Goal: Task Accomplishment & Management: Manage account settings

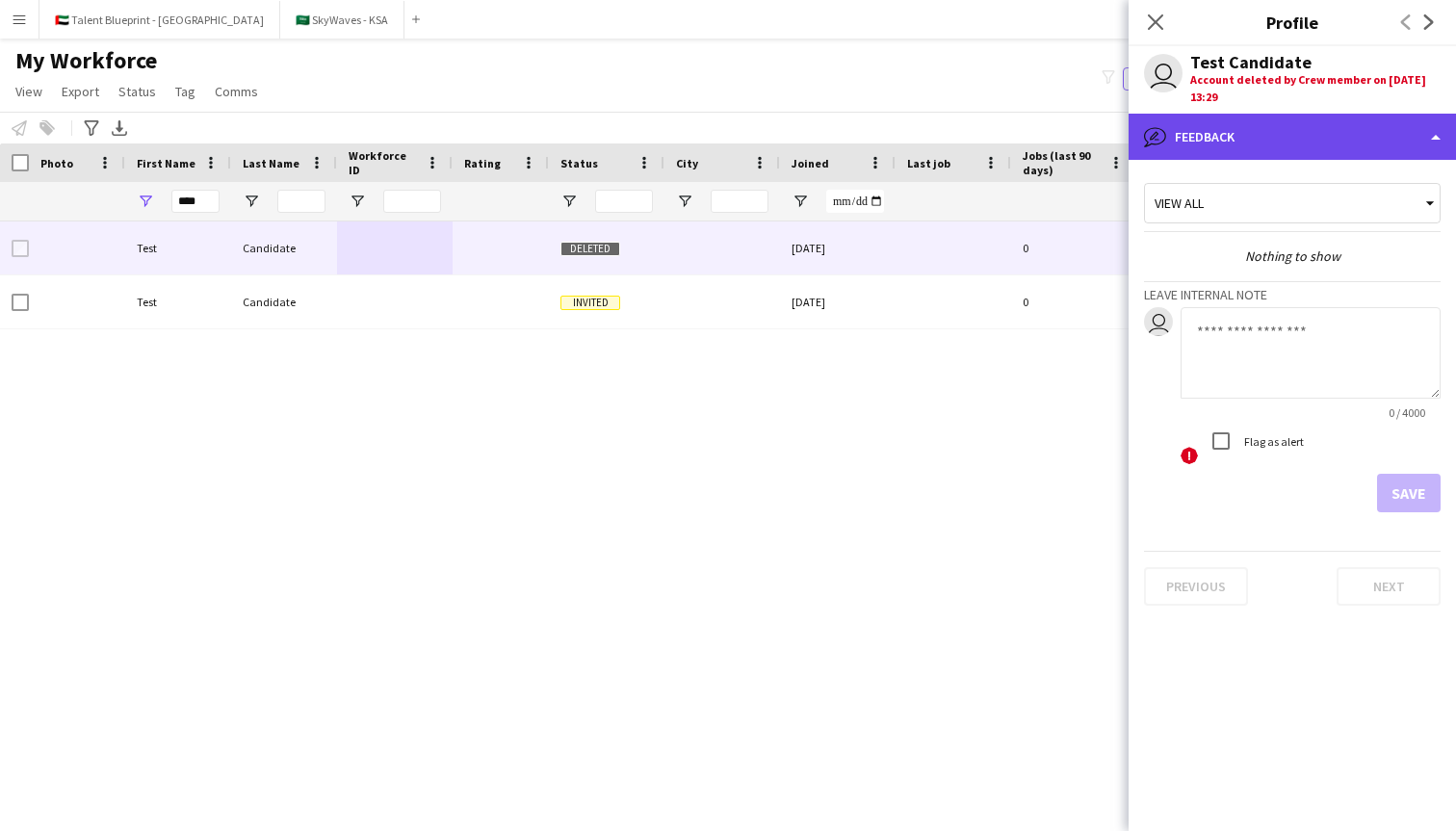
click at [1185, 141] on div "bubble-pencil Feedback" at bounding box center [1291, 136] width 327 height 46
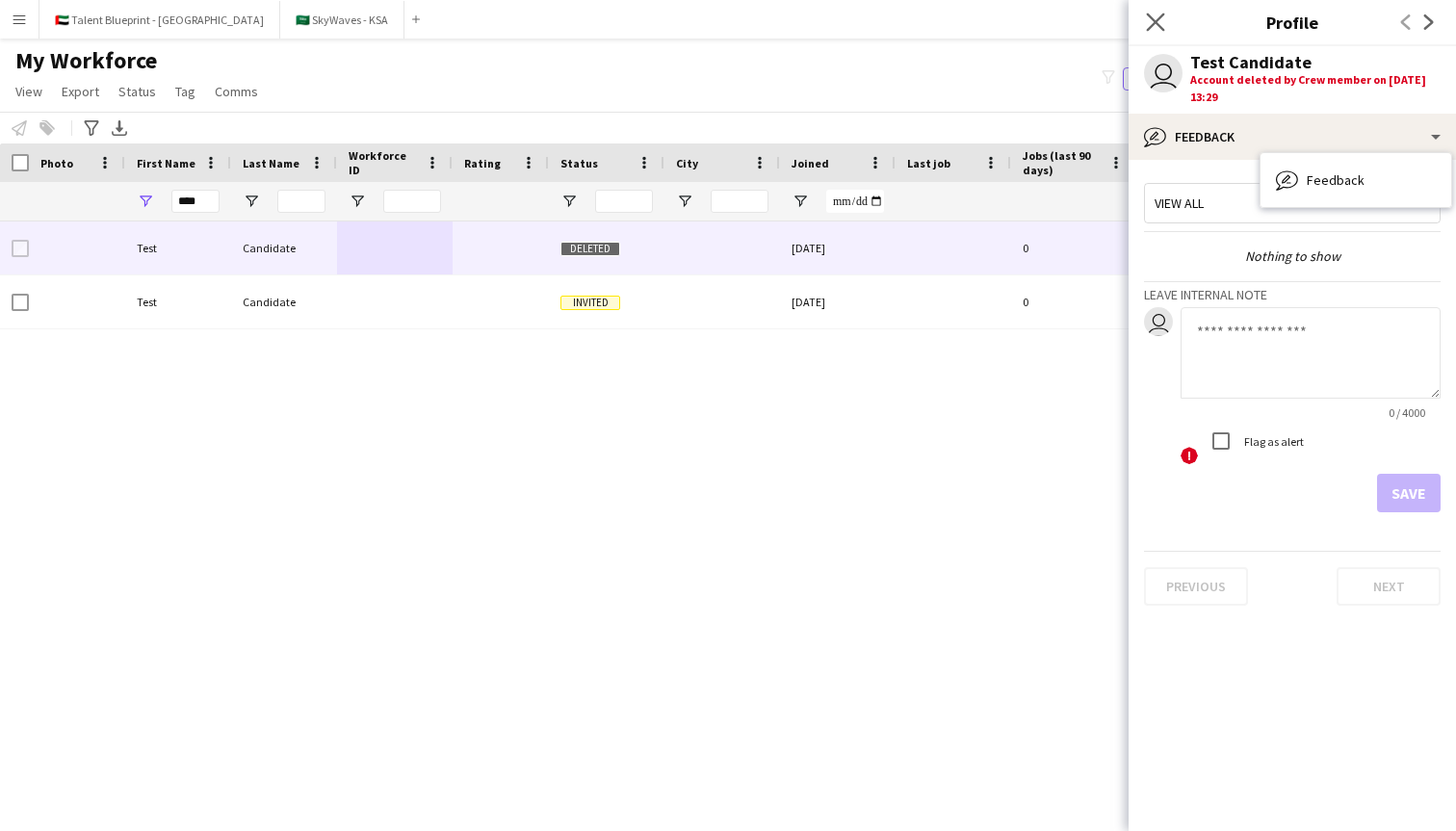
click at [1145, 31] on app-icon "Close pop-in" at bounding box center [1156, 23] width 28 height 28
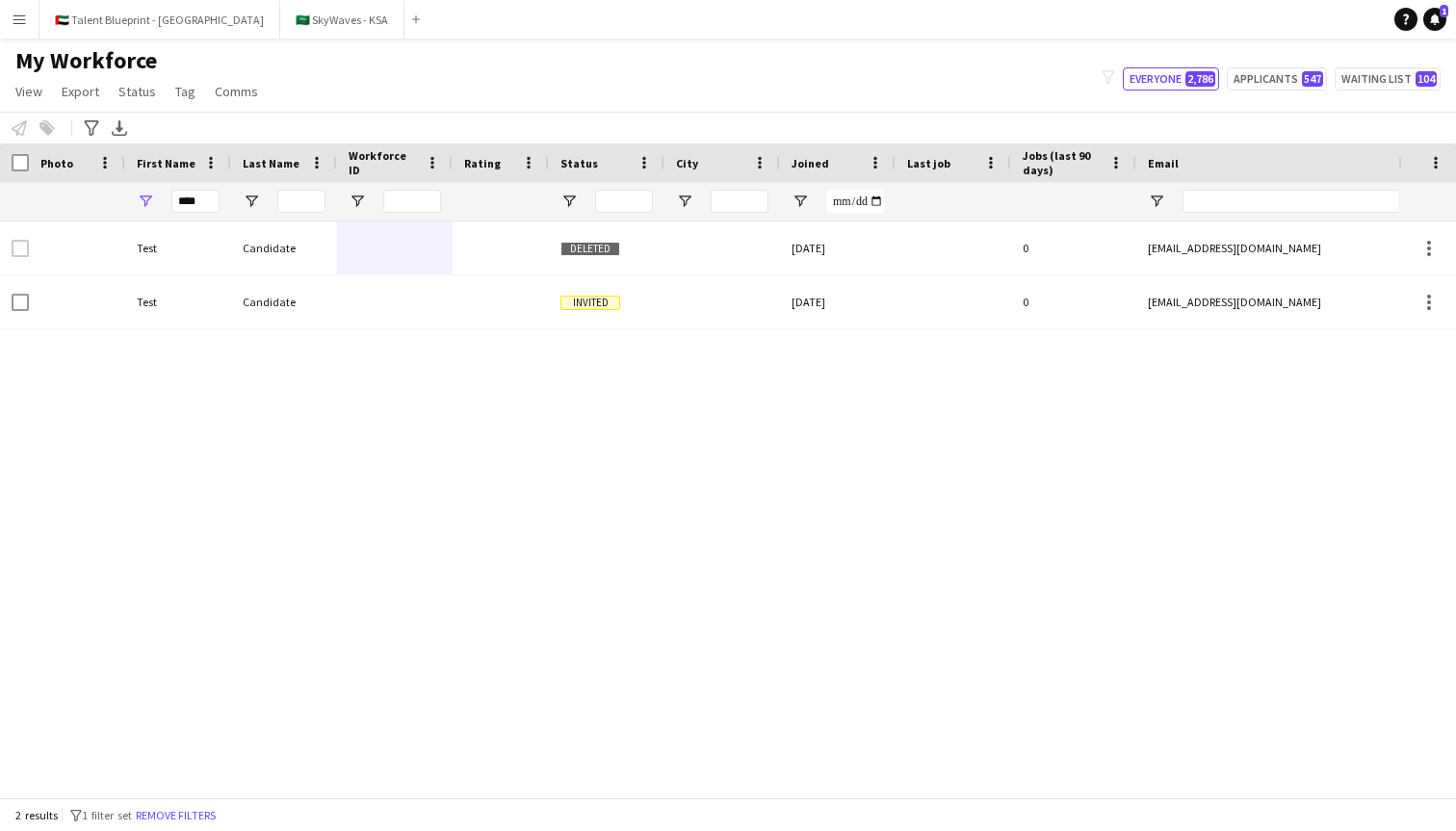
click at [41, 69] on span "My Workforce" at bounding box center [85, 60] width 141 height 29
click at [28, 32] on button "Menu" at bounding box center [19, 19] width 39 height 39
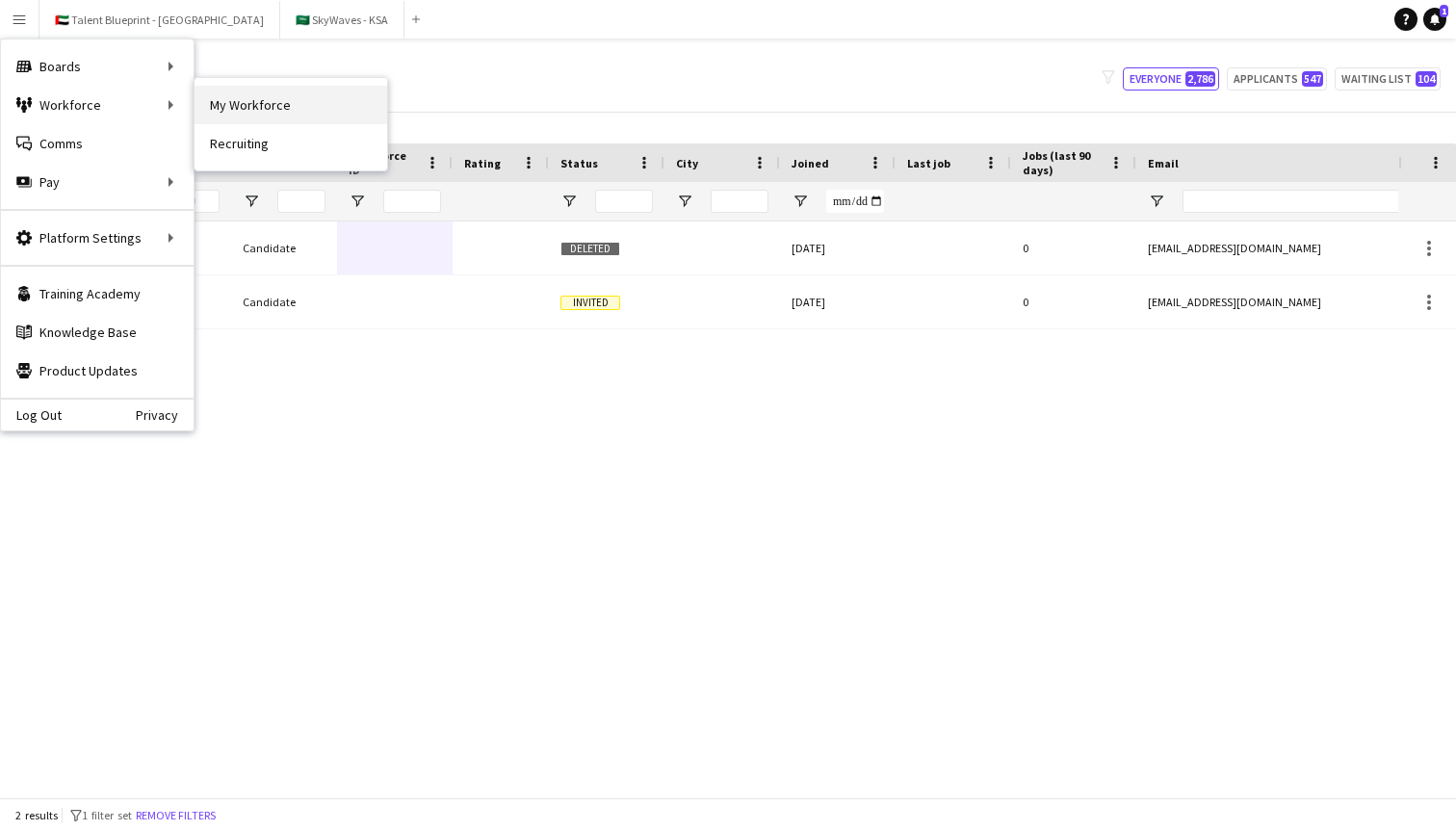
click at [264, 105] on link "My Workforce" at bounding box center [291, 104] width 193 height 39
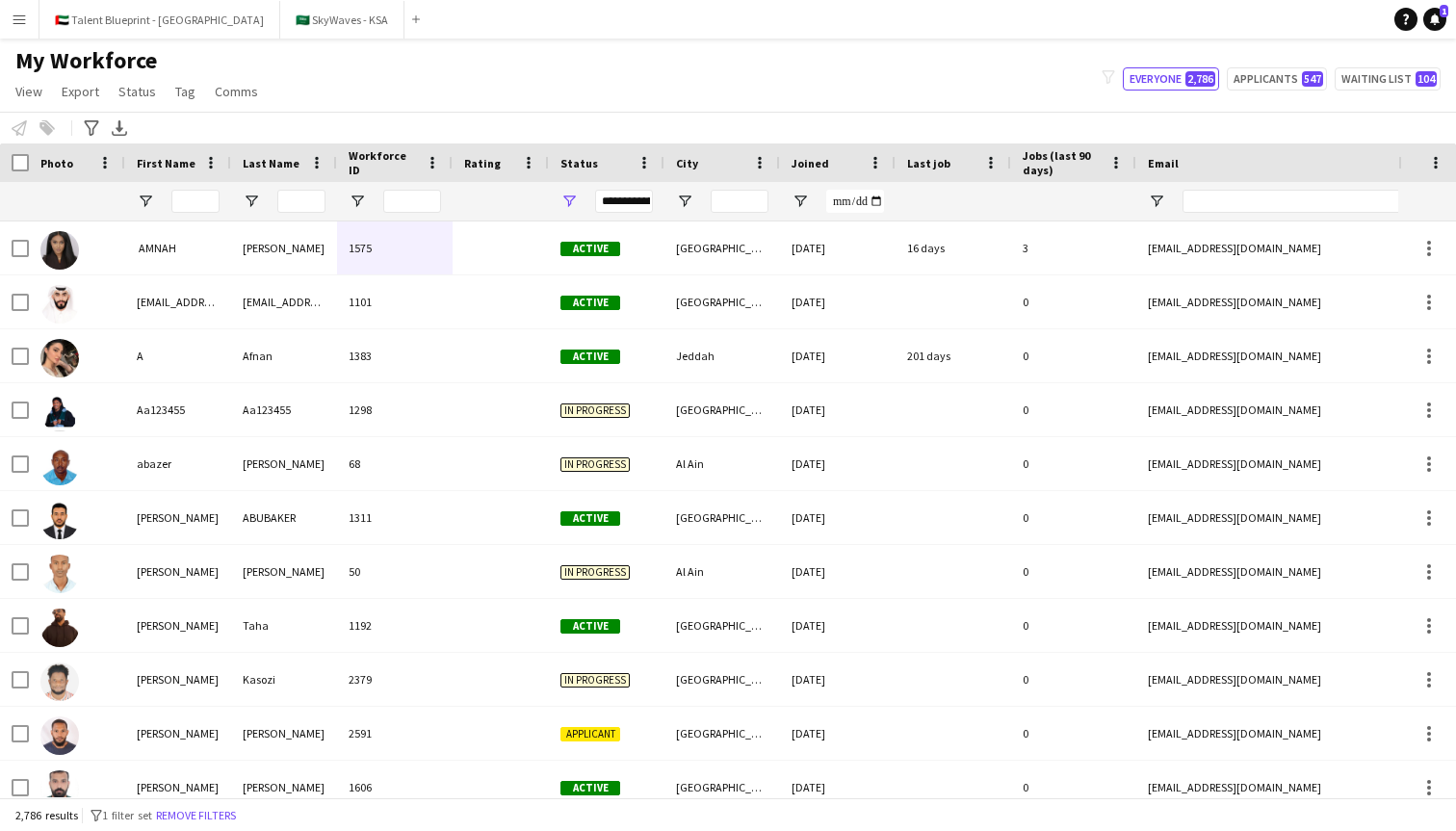
type input "****"
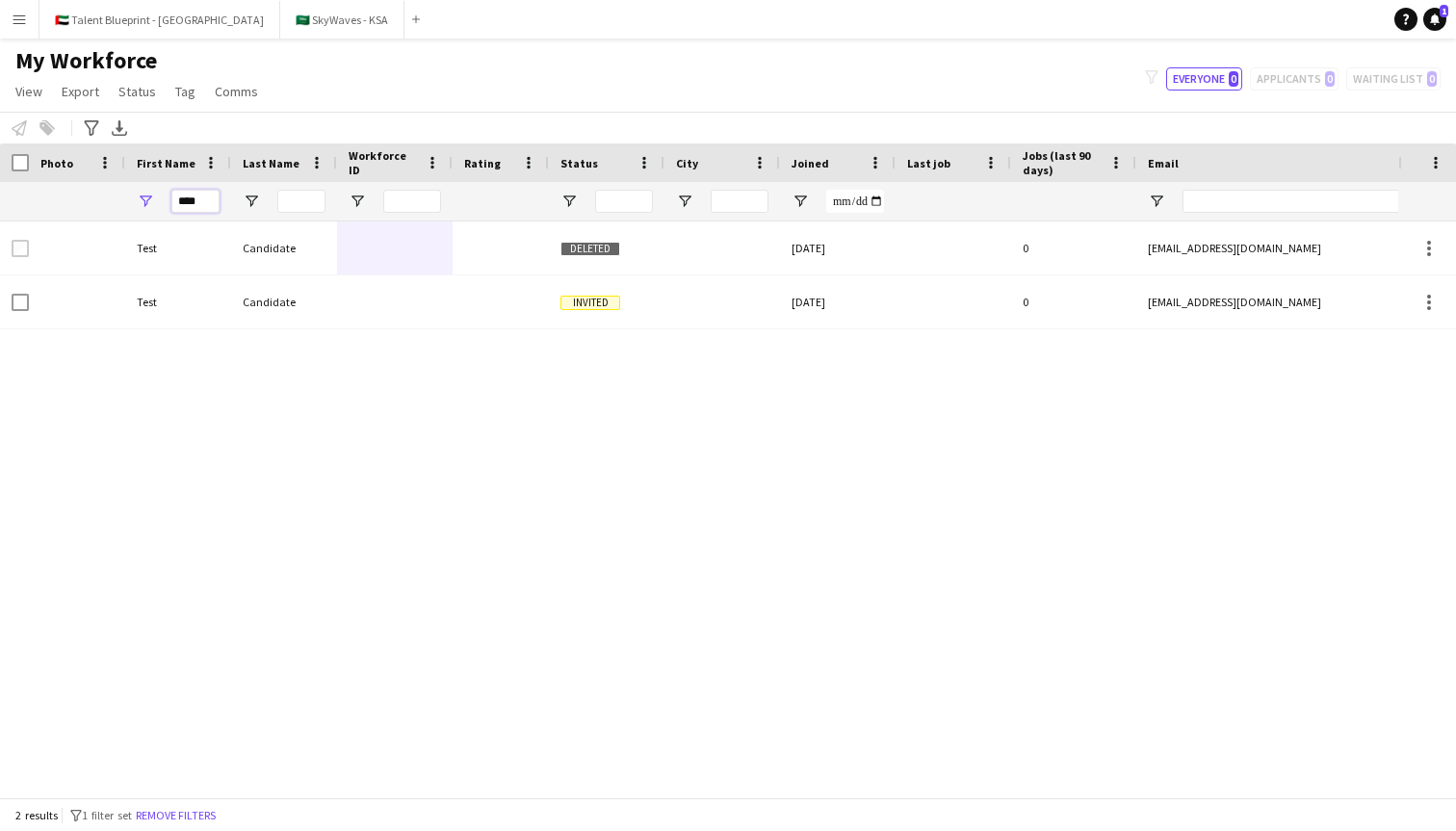
drag, startPoint x: 202, startPoint y: 201, endPoint x: 109, endPoint y: 201, distance: 93.0
click at [109, 201] on div "****" at bounding box center [1044, 201] width 2087 height 39
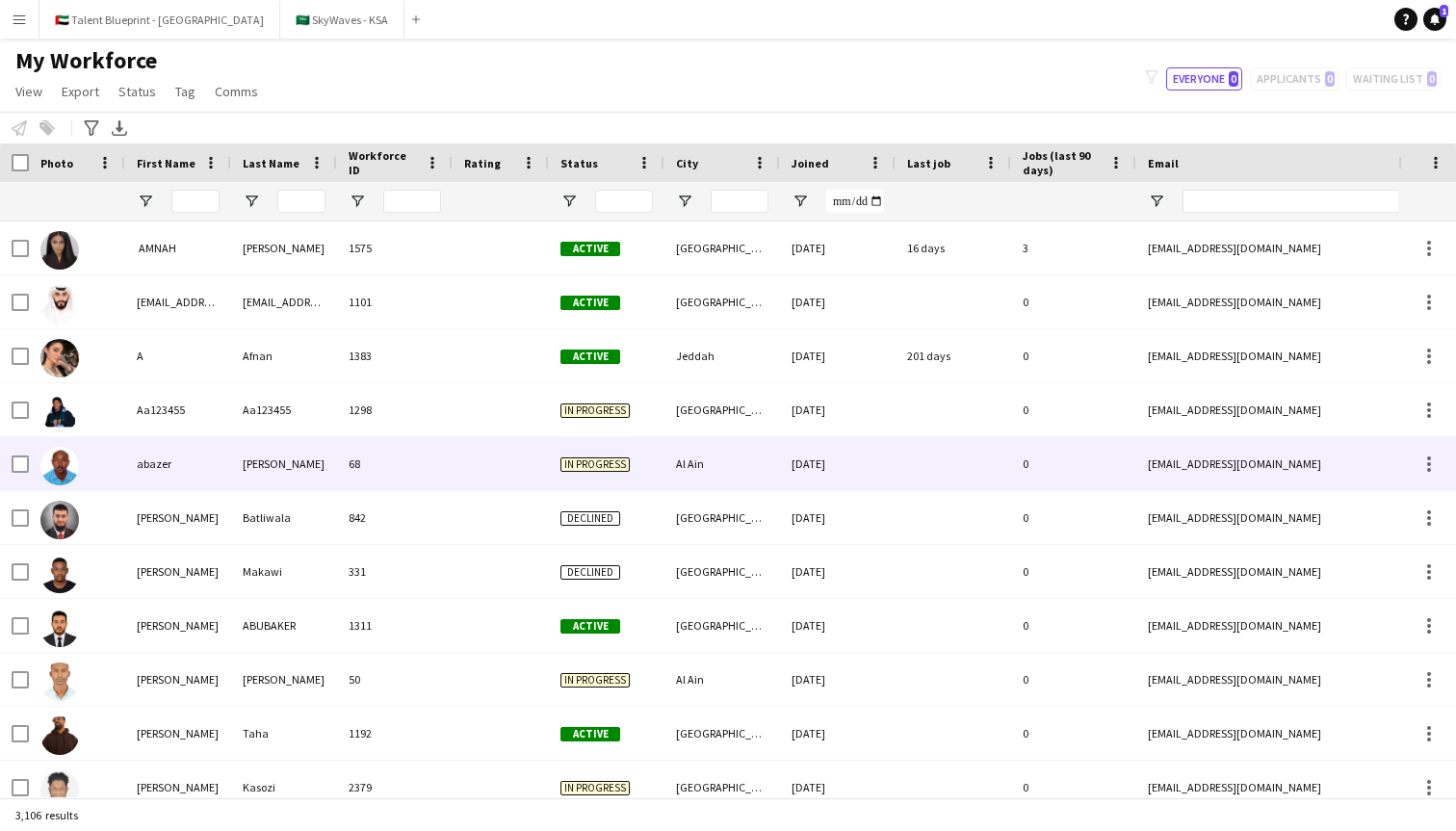
click at [196, 468] on div "abazer" at bounding box center [178, 463] width 106 height 53
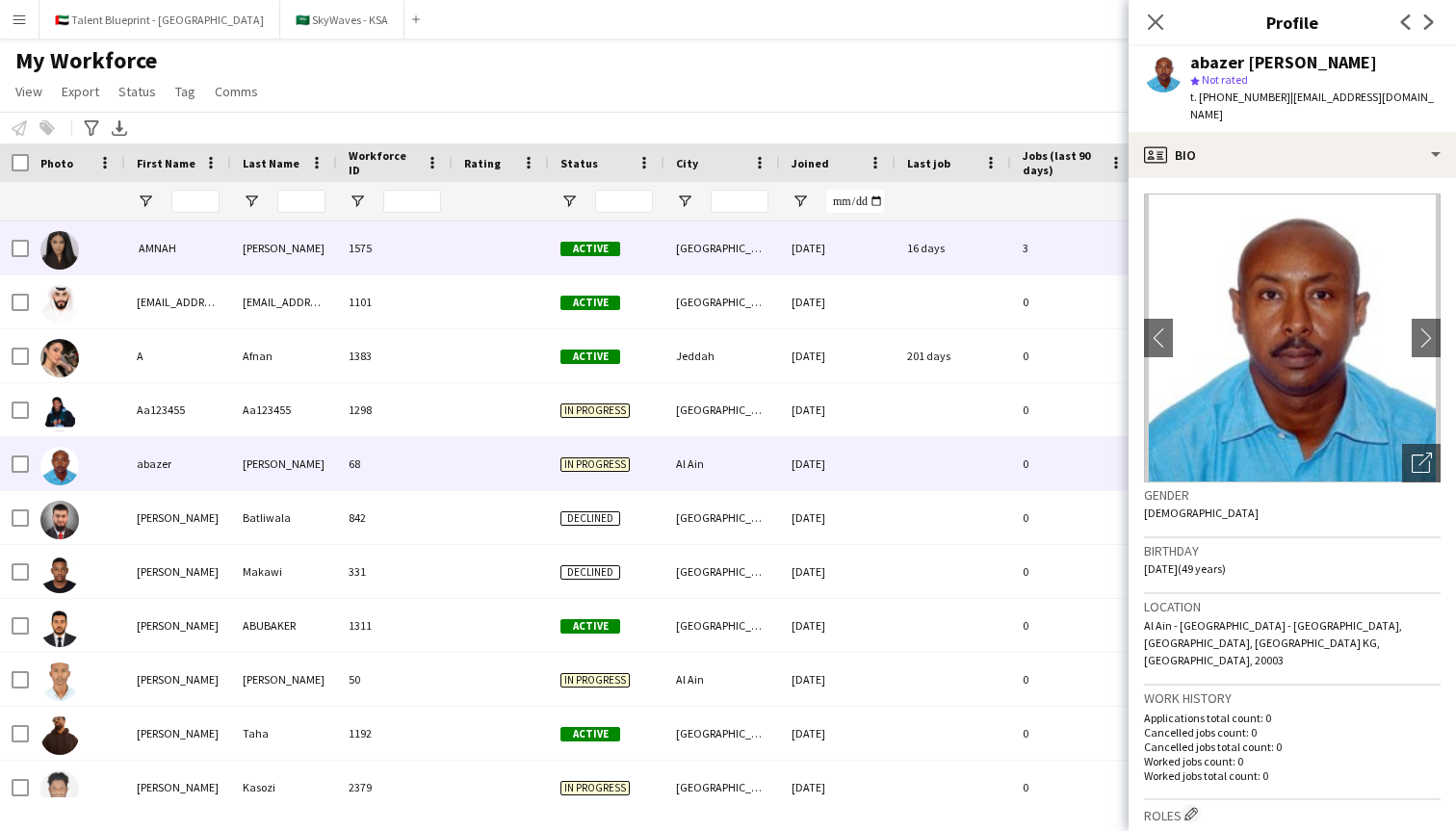
click at [237, 261] on div "[PERSON_NAME]" at bounding box center [283, 248] width 106 height 53
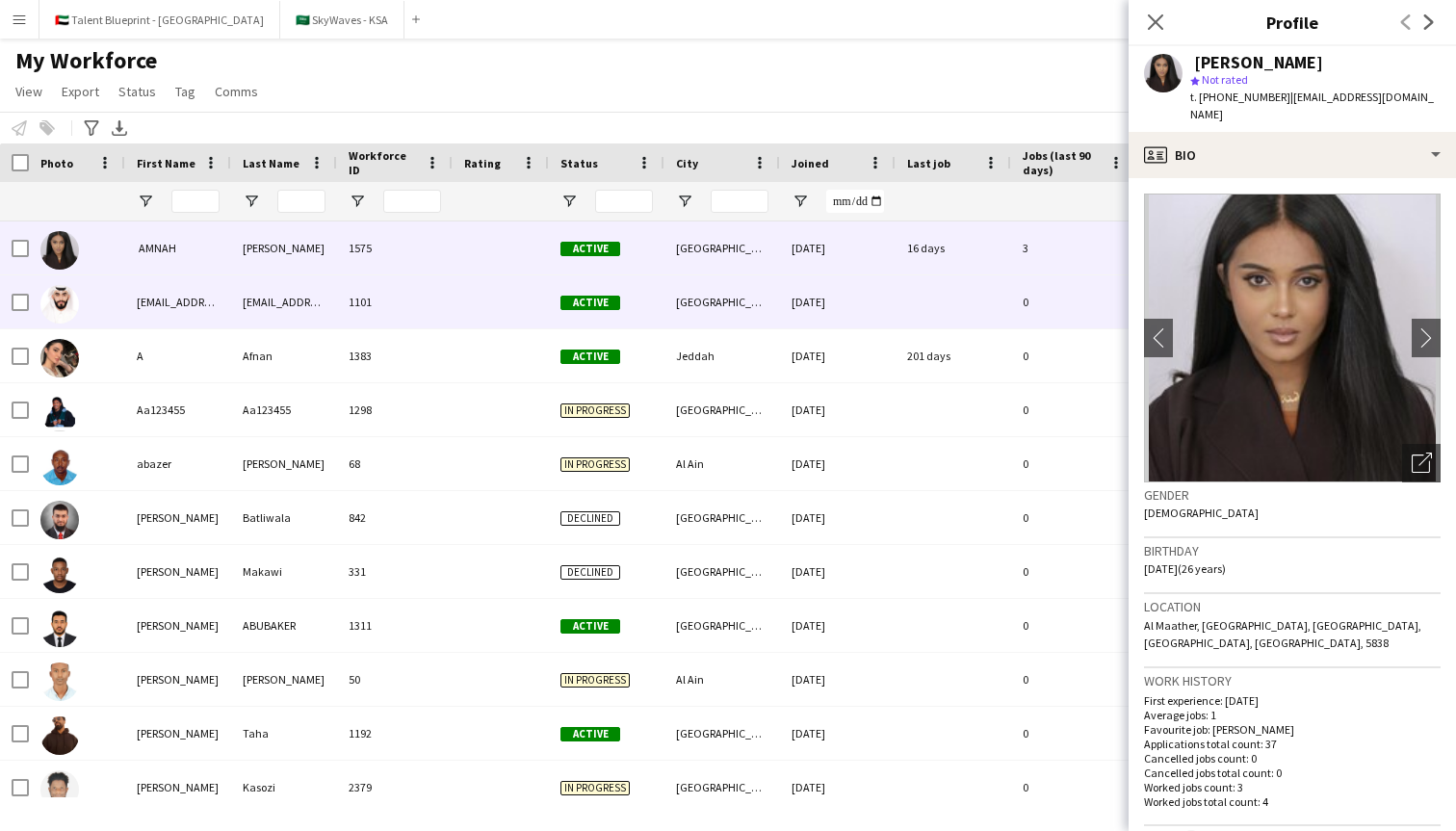
click at [173, 289] on div "[EMAIL_ADDRESS][DOMAIN_NAME]" at bounding box center [178, 301] width 106 height 53
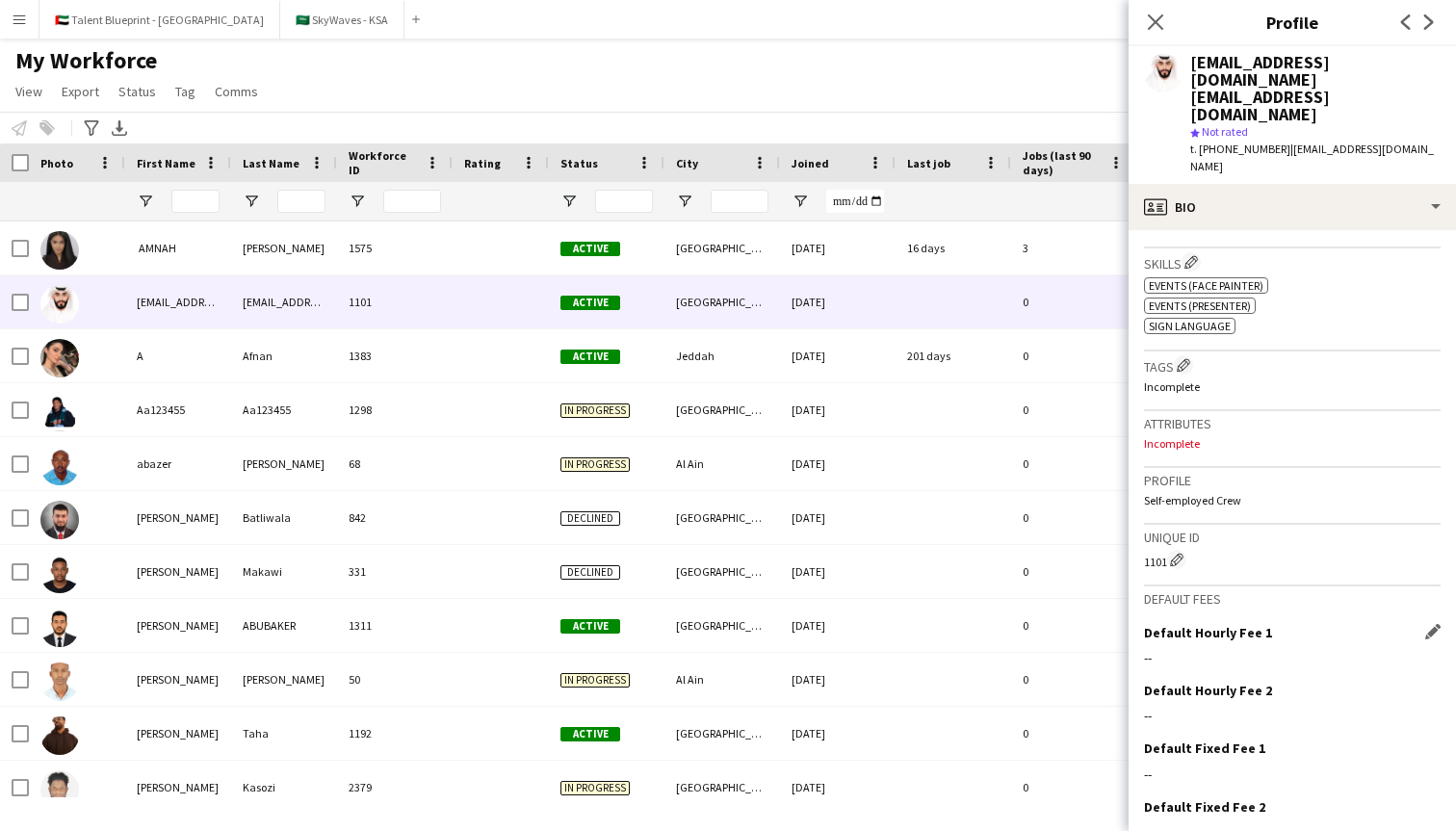
scroll to position [632, 0]
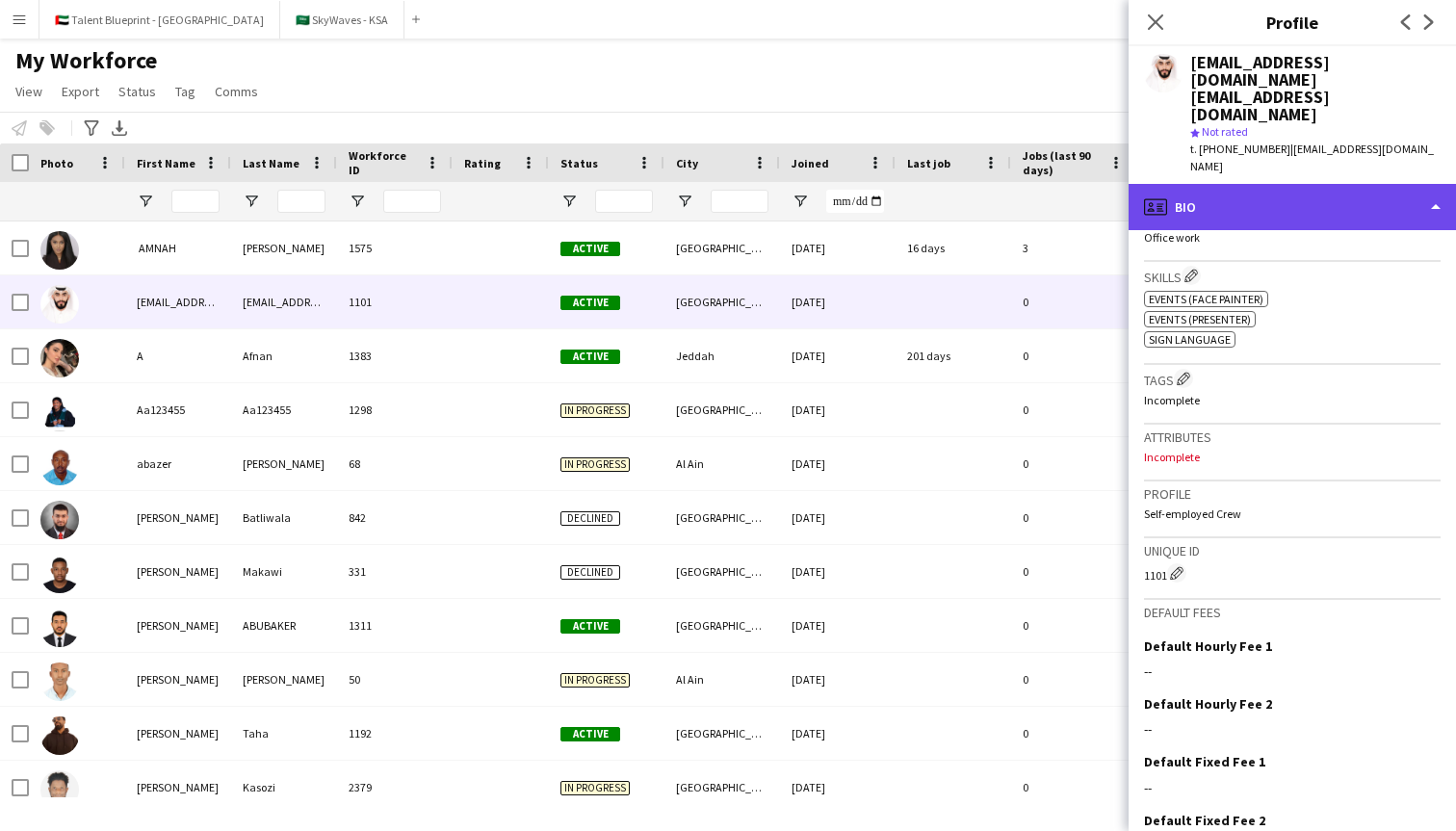
click at [1410, 184] on div "profile Bio" at bounding box center [1291, 207] width 327 height 46
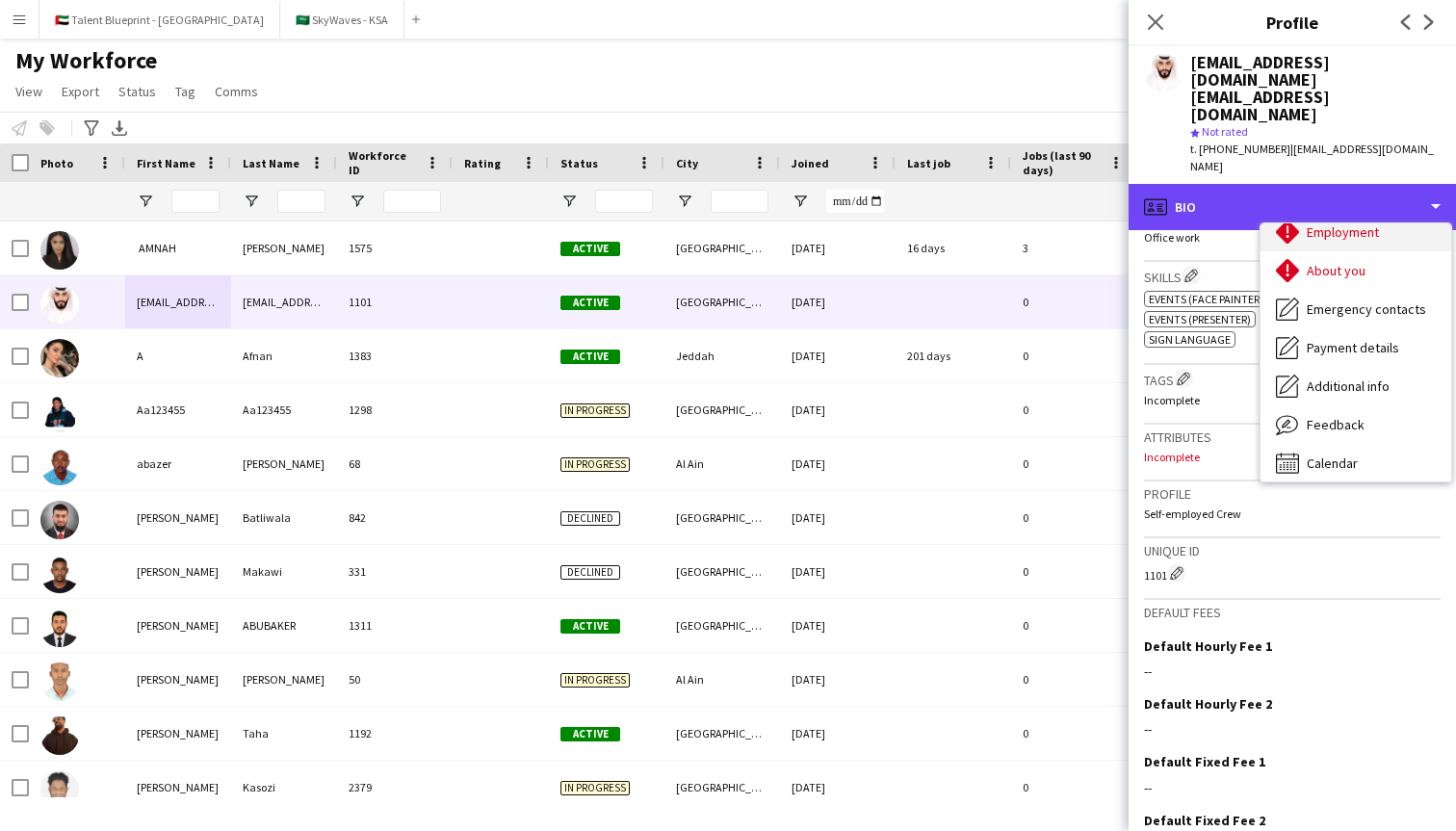
scroll to position [104, 0]
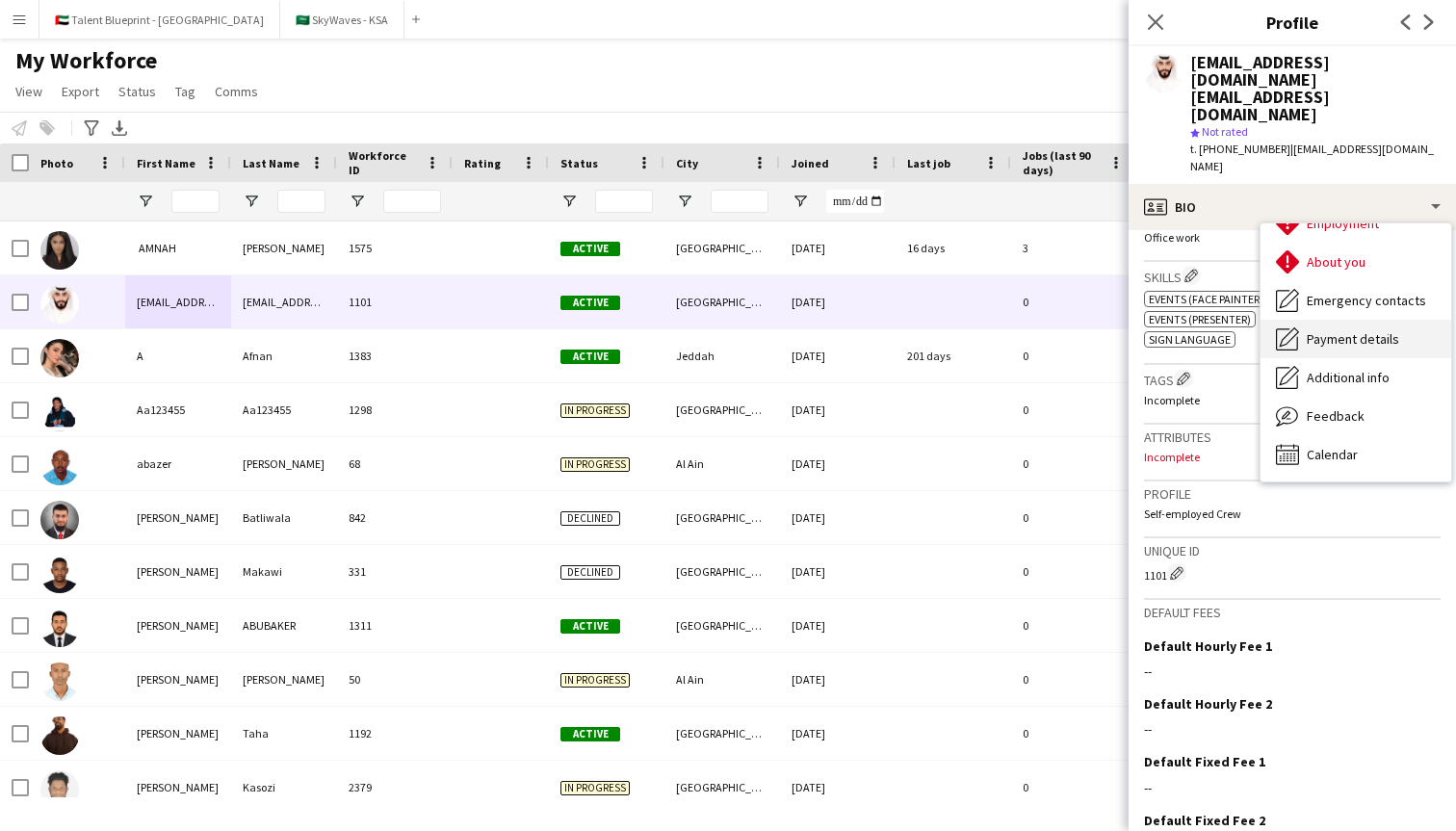
click at [1367, 330] on span "Payment details" at bounding box center [1353, 338] width 92 height 17
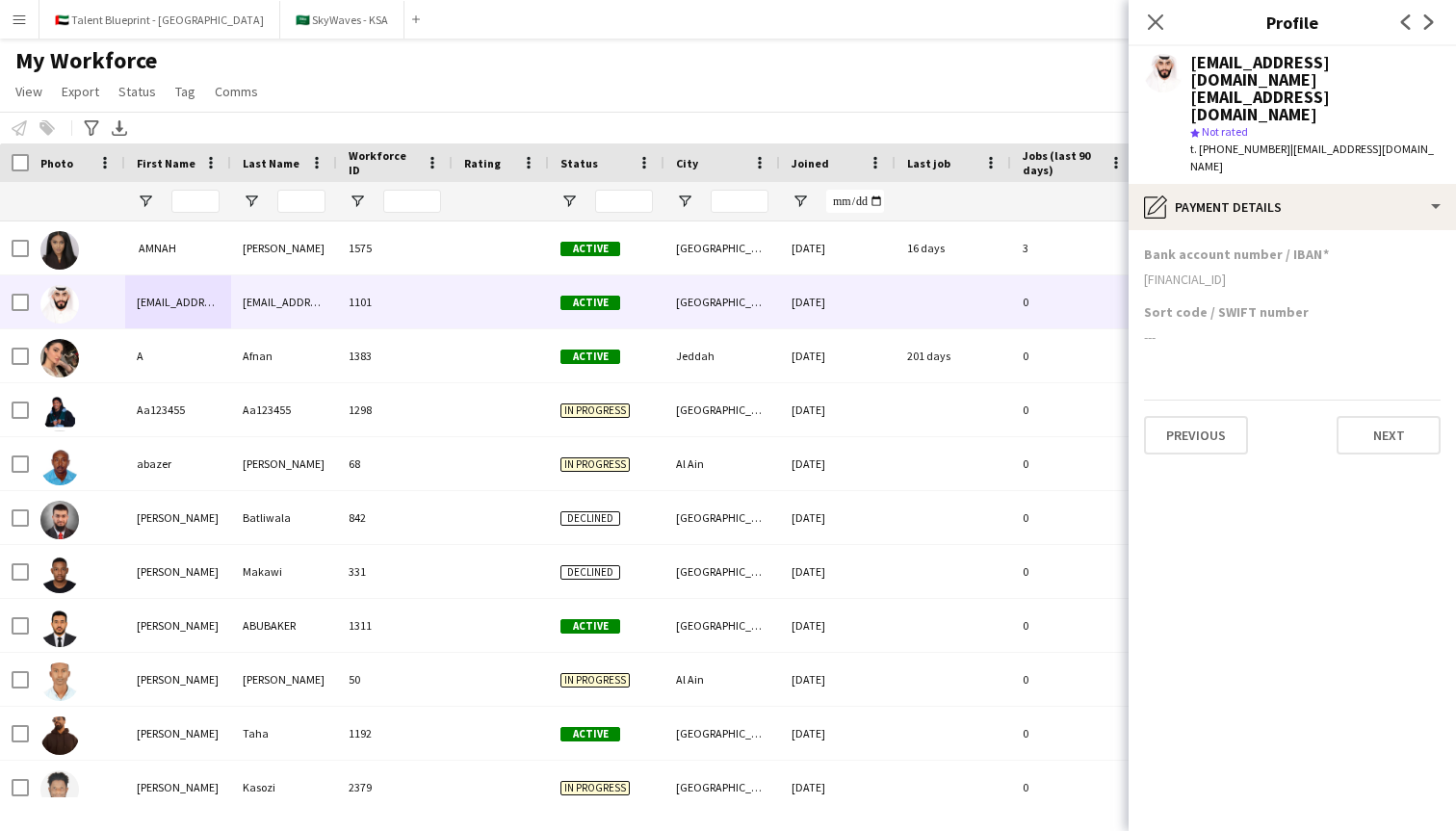
drag, startPoint x: 1161, startPoint y: 225, endPoint x: 1339, endPoint y: 226, distance: 178.0
click at [1339, 270] on div "[FINANCIAL_ID]" at bounding box center [1292, 278] width 296 height 17
drag, startPoint x: 1308, startPoint y: 235, endPoint x: 1237, endPoint y: 235, distance: 71.0
click at [1237, 246] on div "Bank account number / IBAN [FINANCIAL_ID]" at bounding box center [1292, 274] width 296 height 58
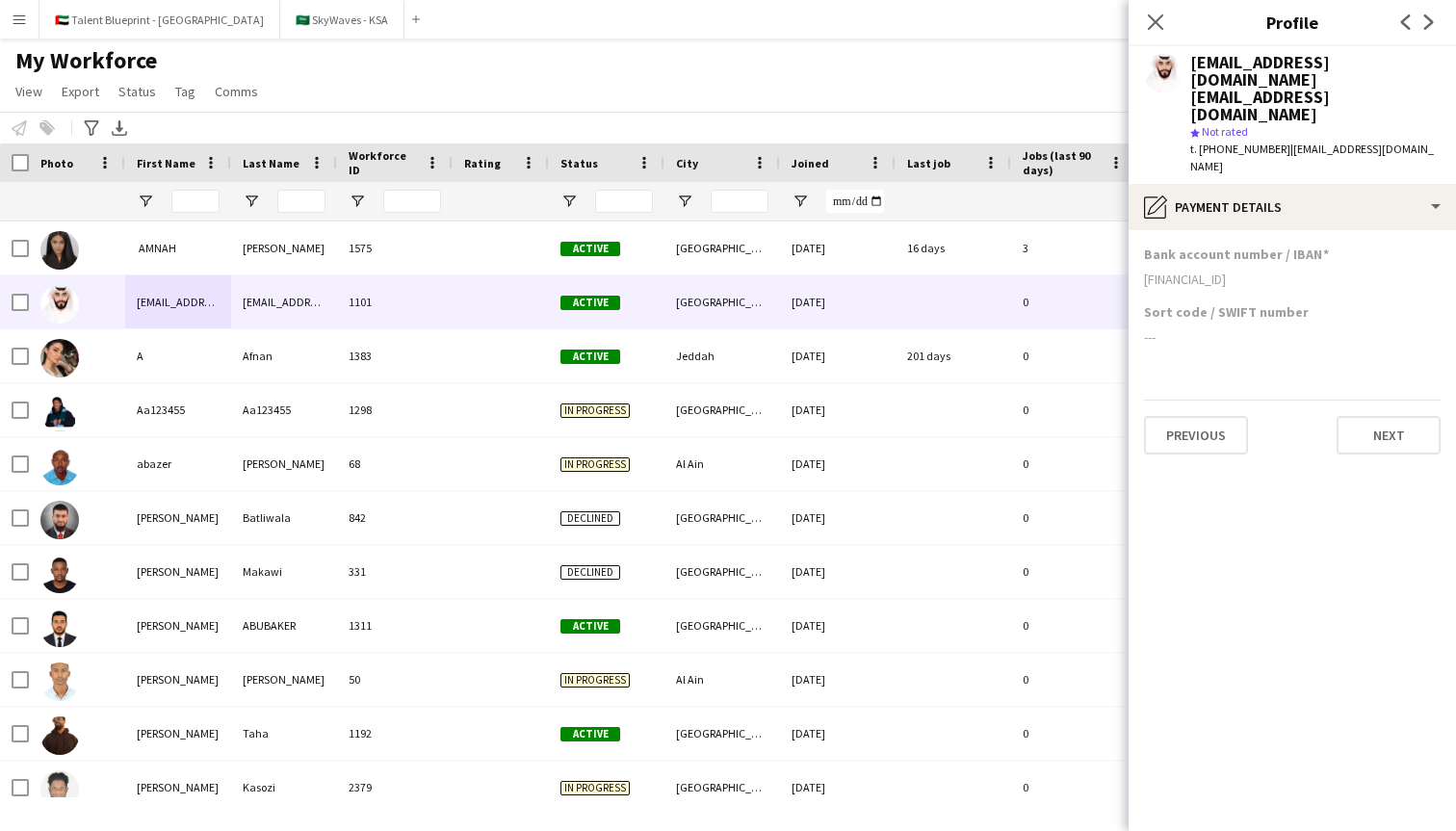
drag, startPoint x: 1234, startPoint y: 233, endPoint x: 1278, endPoint y: 232, distance: 44.0
click at [1278, 270] on div "[FINANCIAL_ID]" at bounding box center [1292, 278] width 296 height 17
click at [1260, 270] on div "[FINANCIAL_ID]" at bounding box center [1292, 278] width 296 height 17
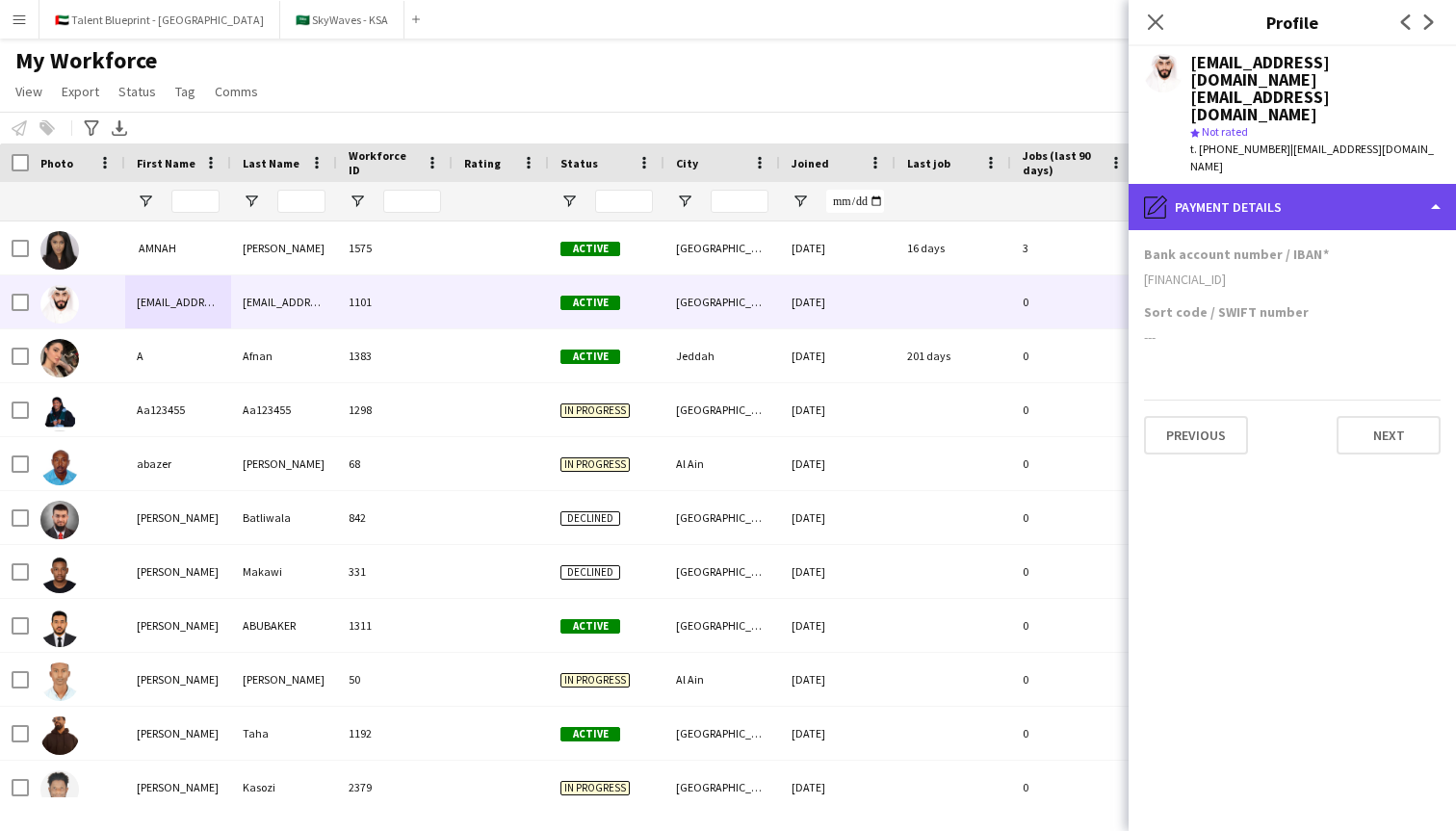
click at [1295, 184] on div "pencil4 Payment details" at bounding box center [1291, 207] width 327 height 46
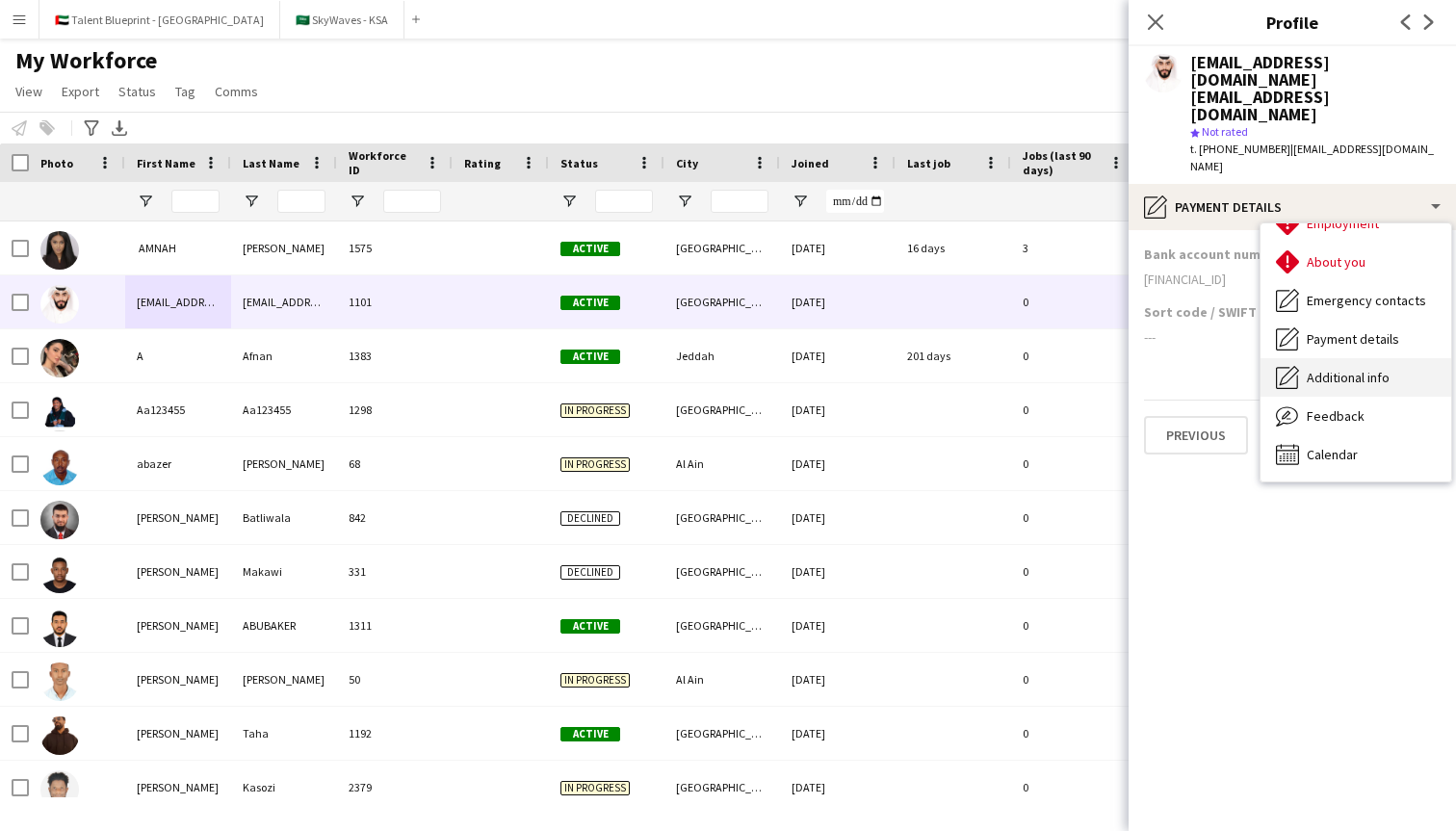
click at [1305, 358] on div "Additional info Additional info" at bounding box center [1356, 377] width 191 height 39
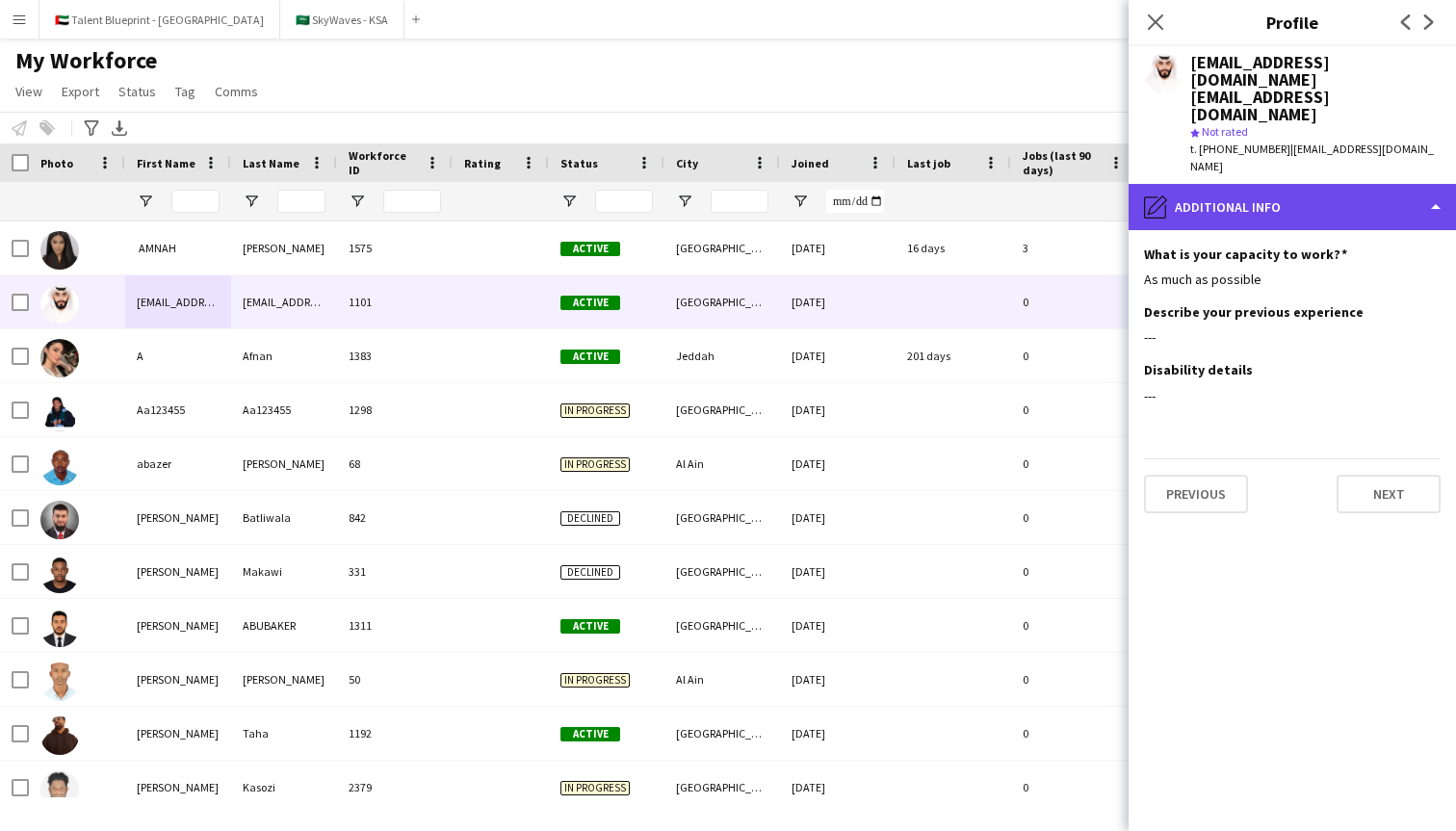
click at [1272, 184] on div "pencil4 Additional info" at bounding box center [1291, 207] width 327 height 46
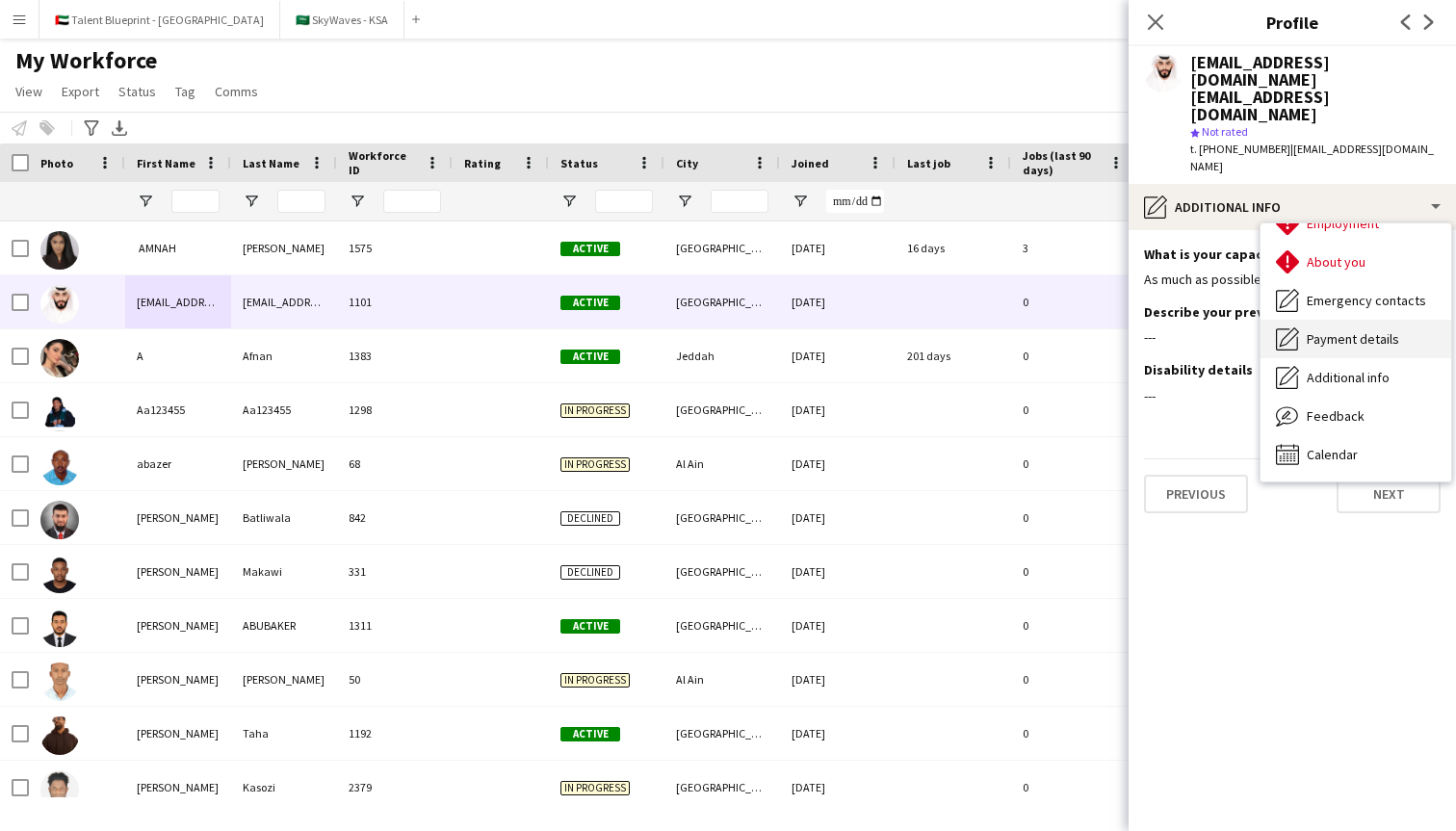
click at [1293, 327] on icon "Payment details" at bounding box center [1287, 338] width 23 height 23
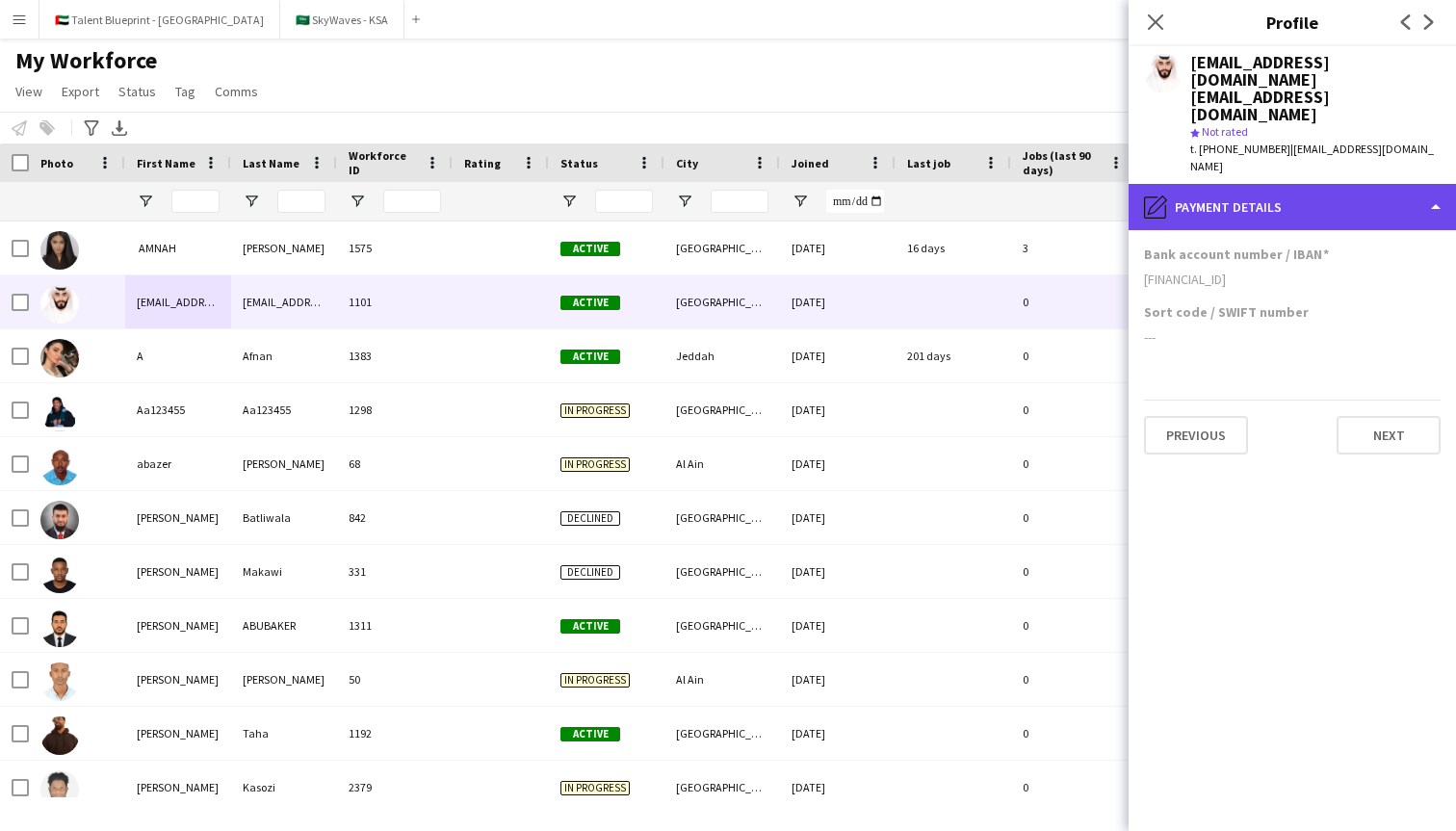
click at [1254, 184] on div "pencil4 Payment details" at bounding box center [1291, 207] width 327 height 46
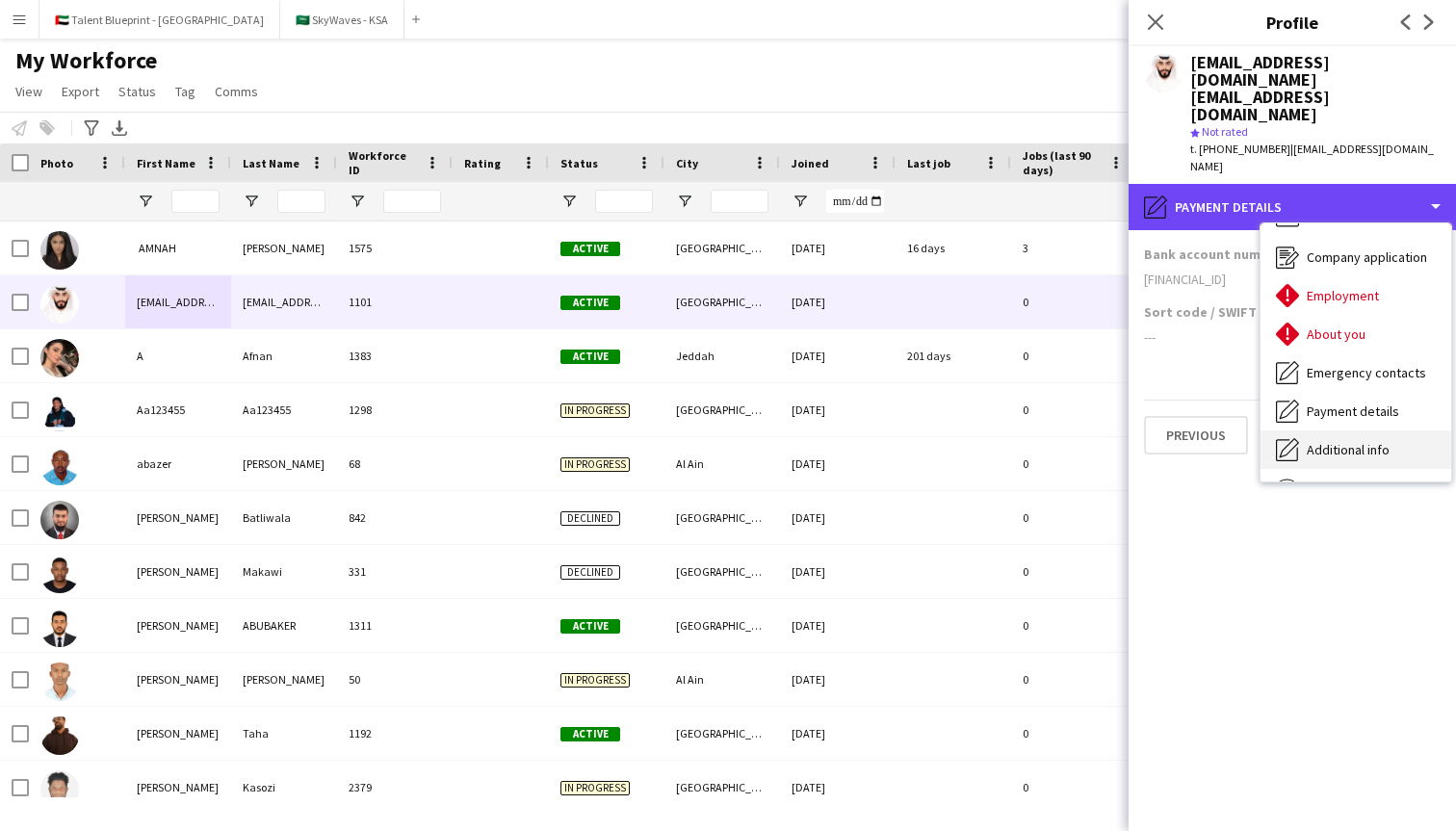
scroll to position [0, 0]
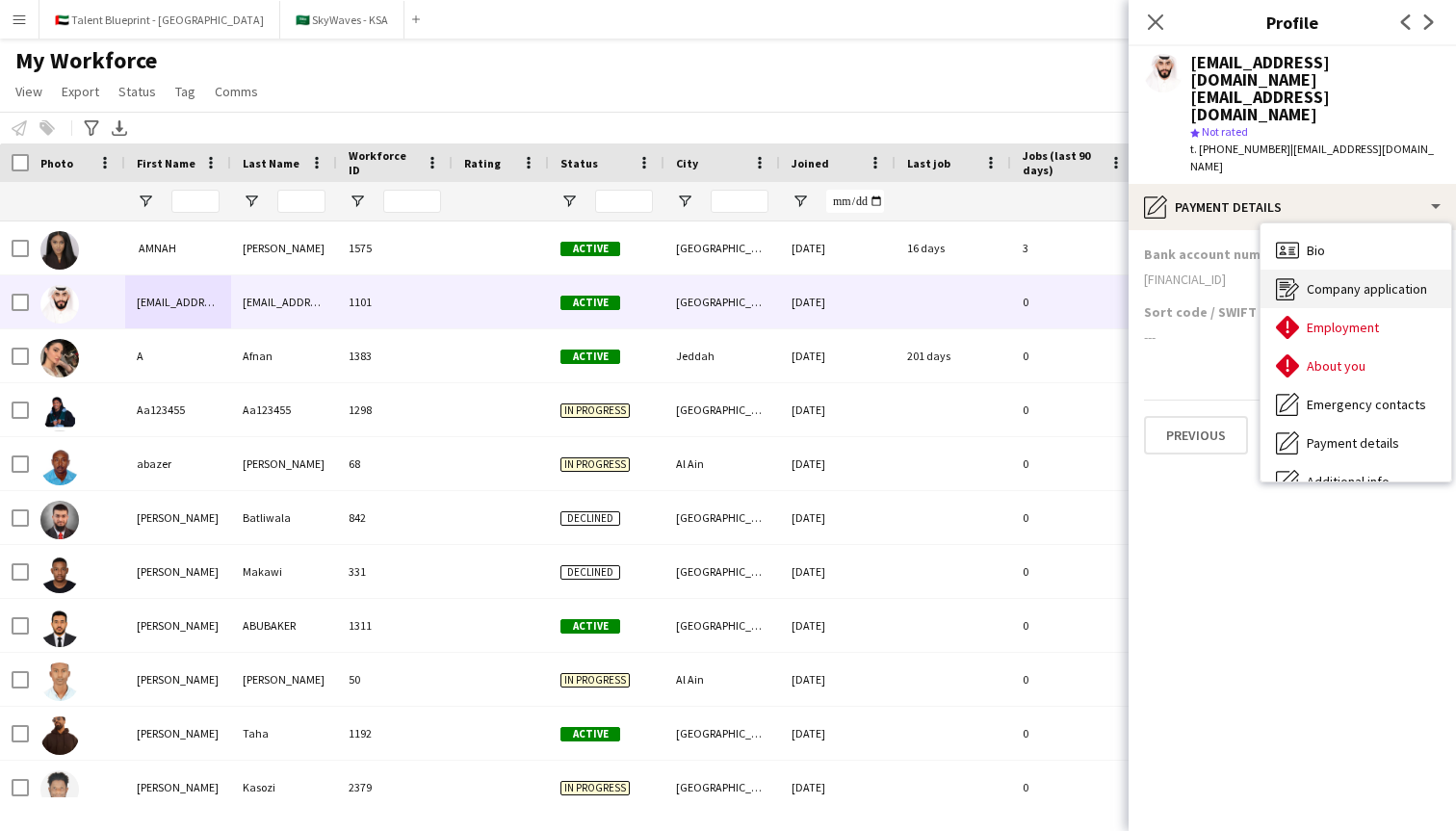
click at [1321, 280] on span "Company application" at bounding box center [1367, 288] width 120 height 17
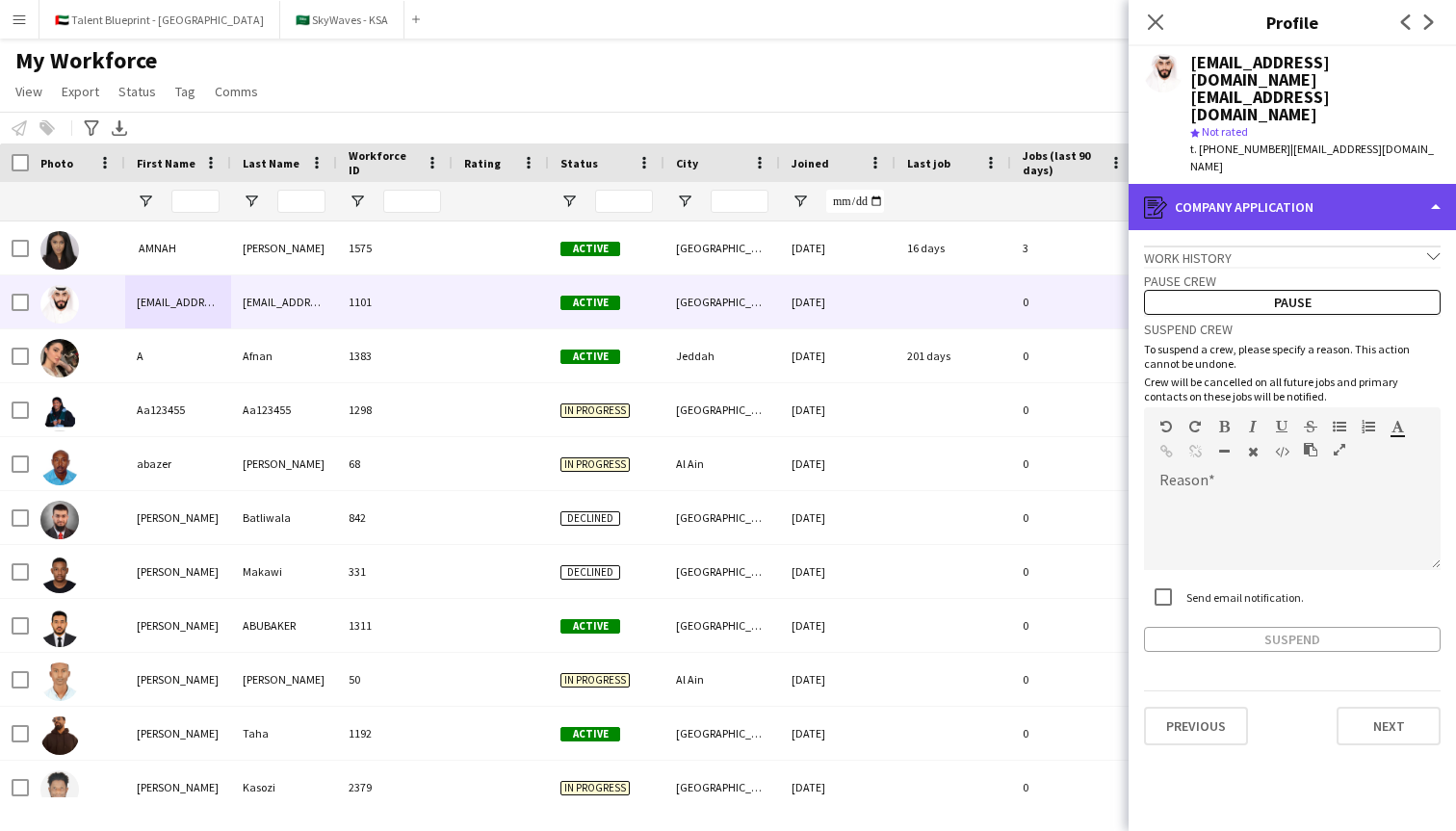
click at [1302, 184] on div "register Company application" at bounding box center [1291, 207] width 327 height 46
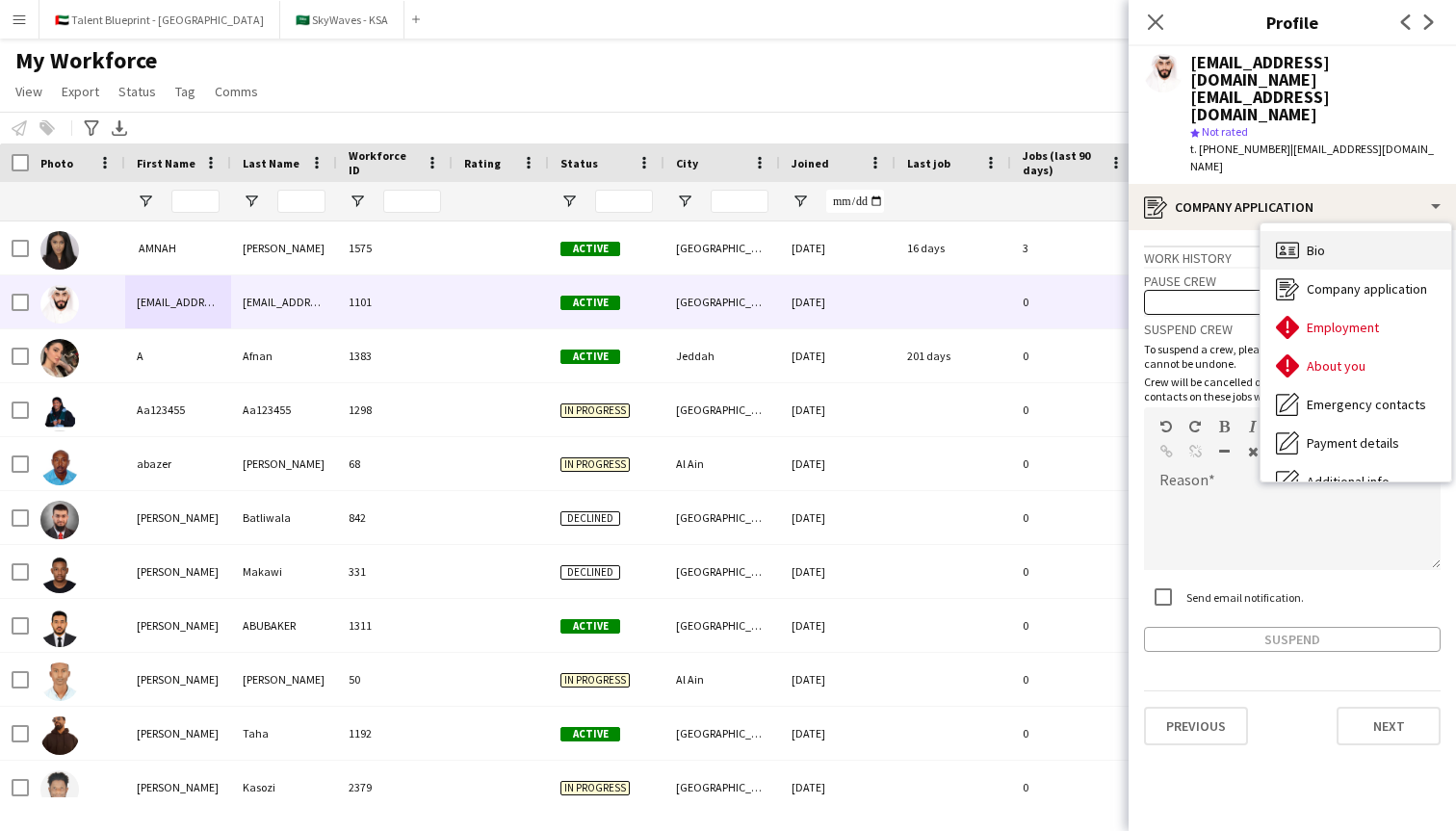
click at [1315, 242] on span "Bio" at bounding box center [1316, 249] width 18 height 17
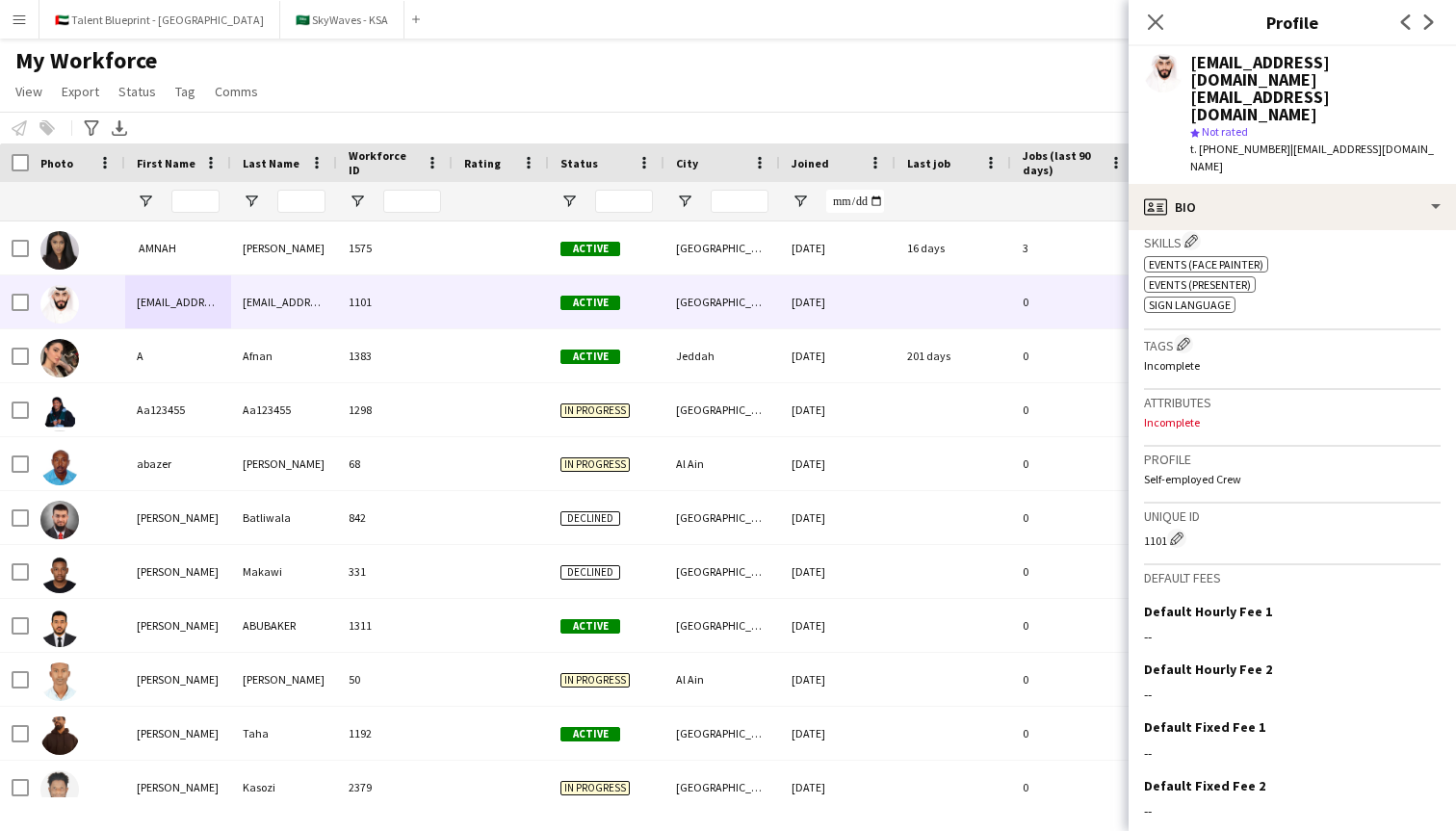
scroll to position [675, 0]
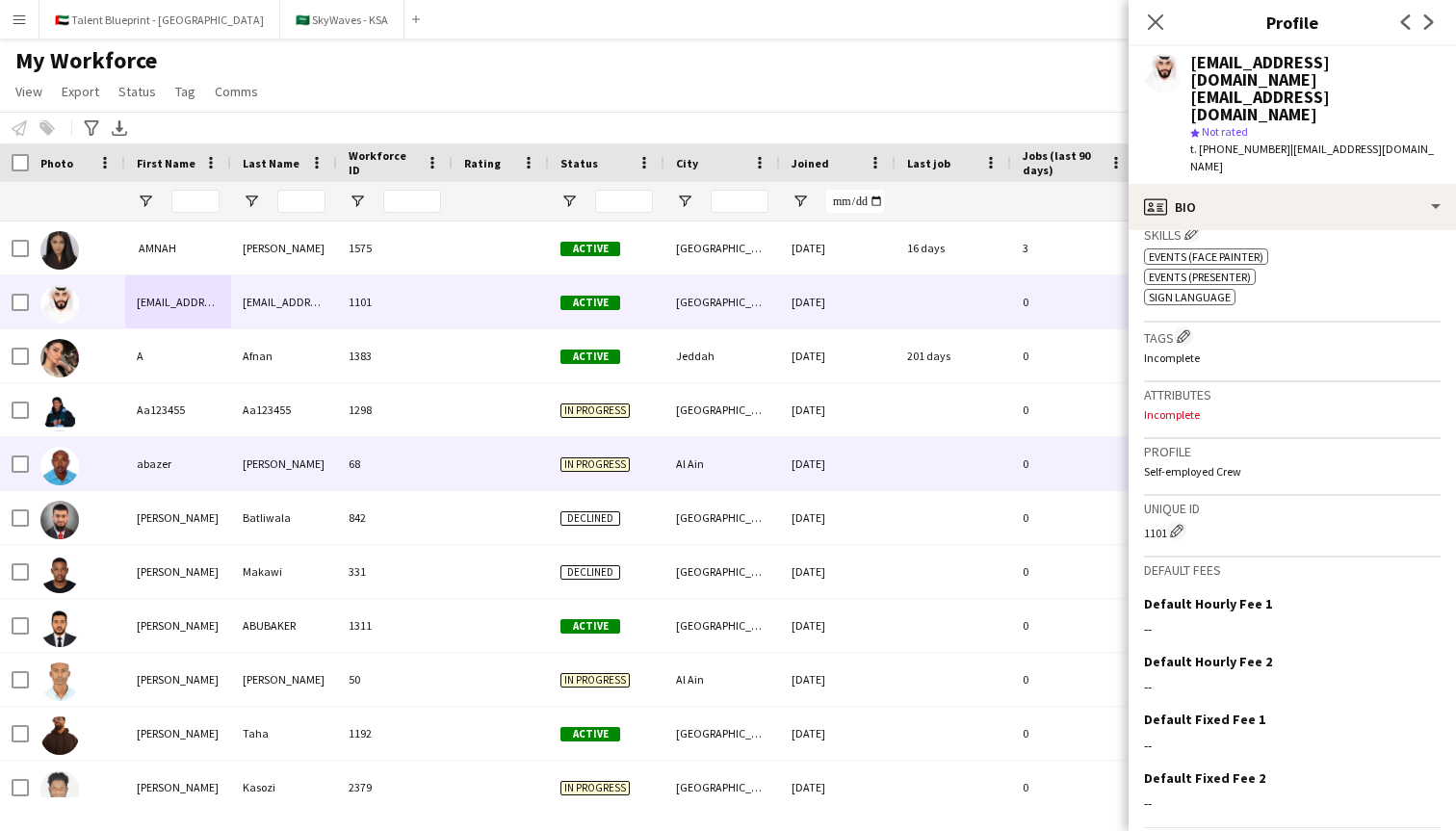
click at [432, 470] on div "68" at bounding box center [395, 463] width 115 height 53
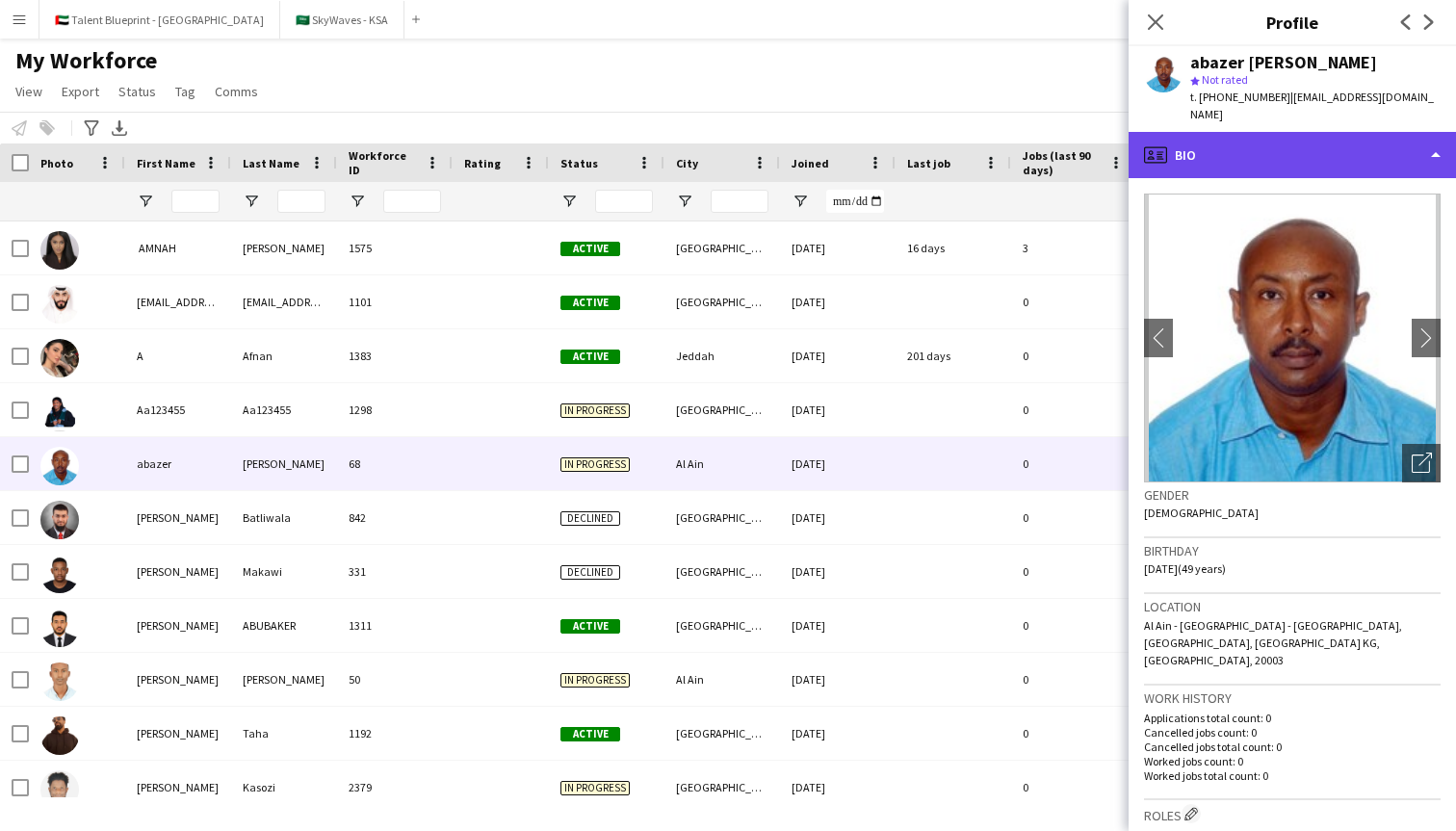
click at [1337, 145] on div "profile Bio" at bounding box center [1291, 155] width 327 height 46
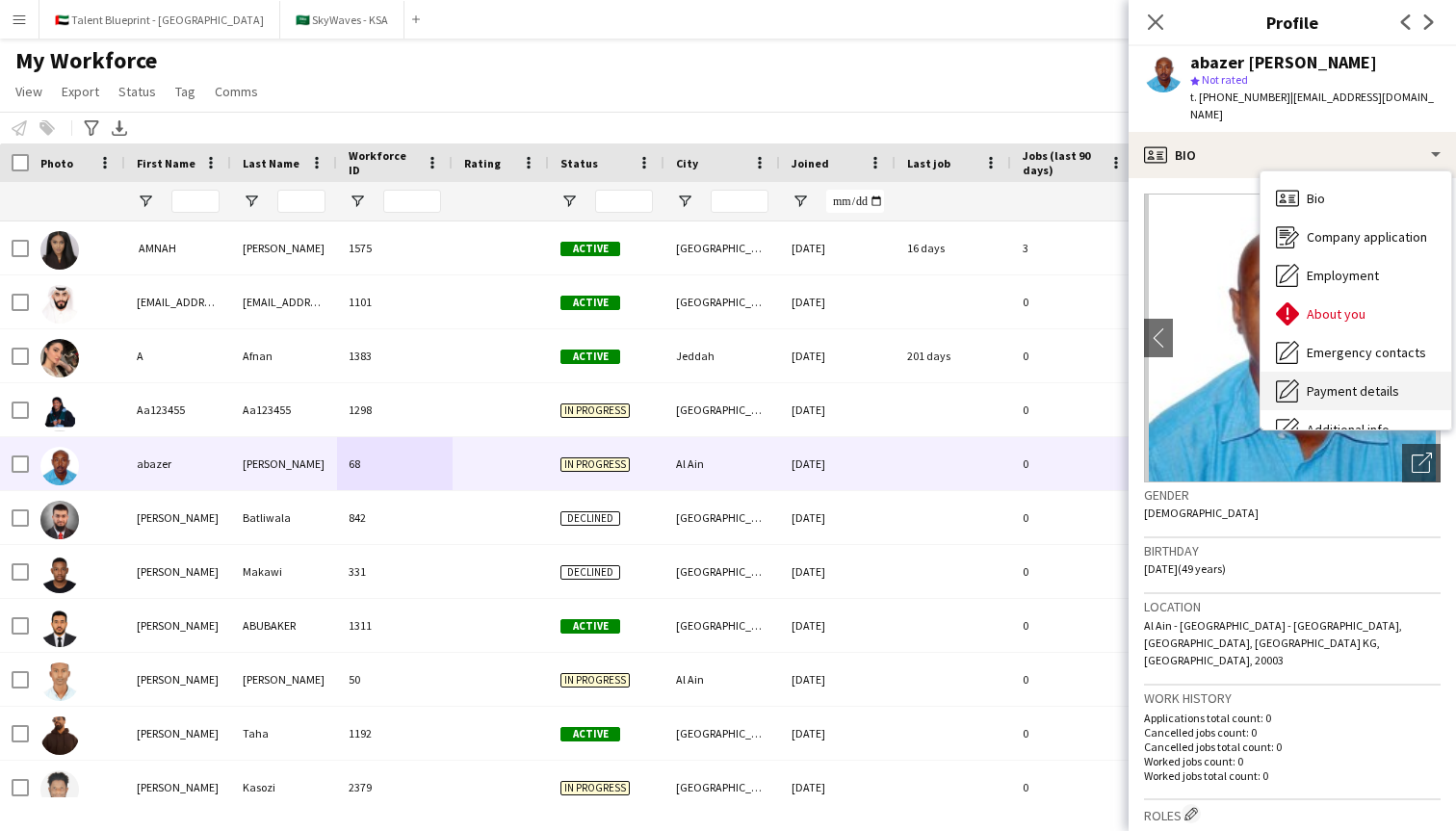
click at [1322, 372] on div "Payment details Payment details" at bounding box center [1356, 391] width 191 height 39
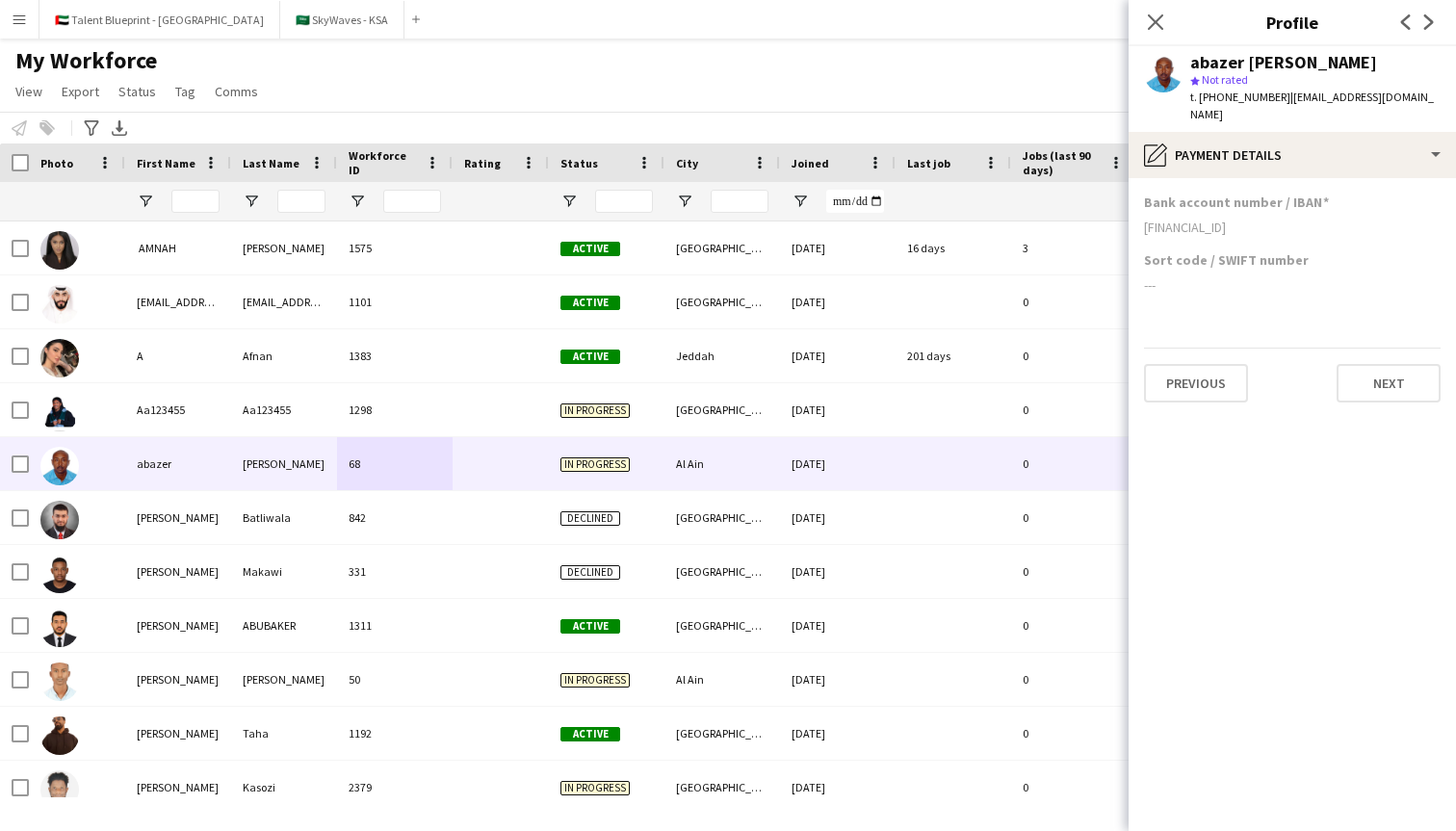
drag, startPoint x: 1169, startPoint y: 208, endPoint x: 1314, endPoint y: 214, distance: 145.1
click at [1314, 219] on div "[FINANCIAL_ID]" at bounding box center [1292, 227] width 296 height 17
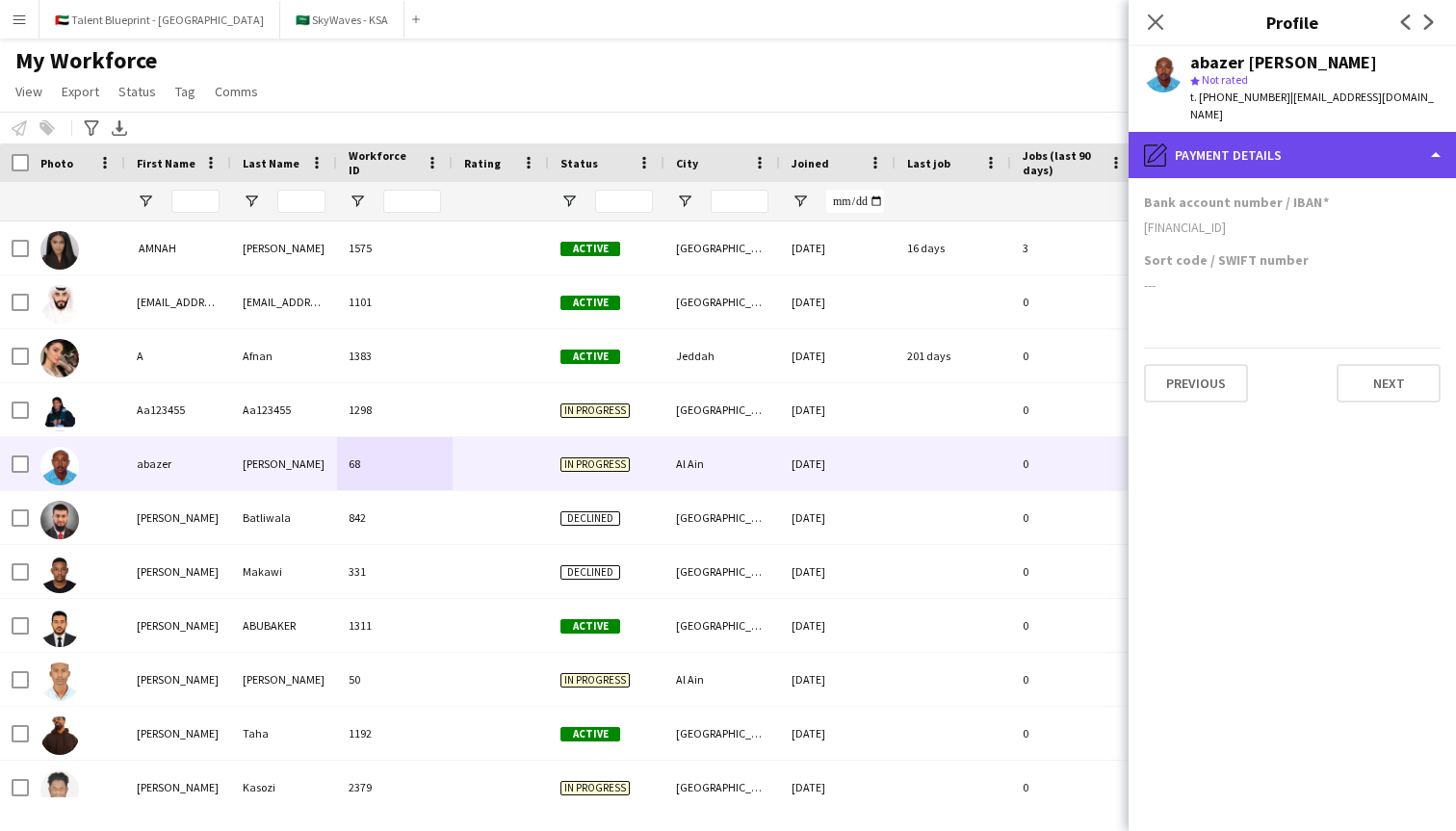
click at [1369, 145] on div "pencil4 Payment details" at bounding box center [1291, 155] width 327 height 46
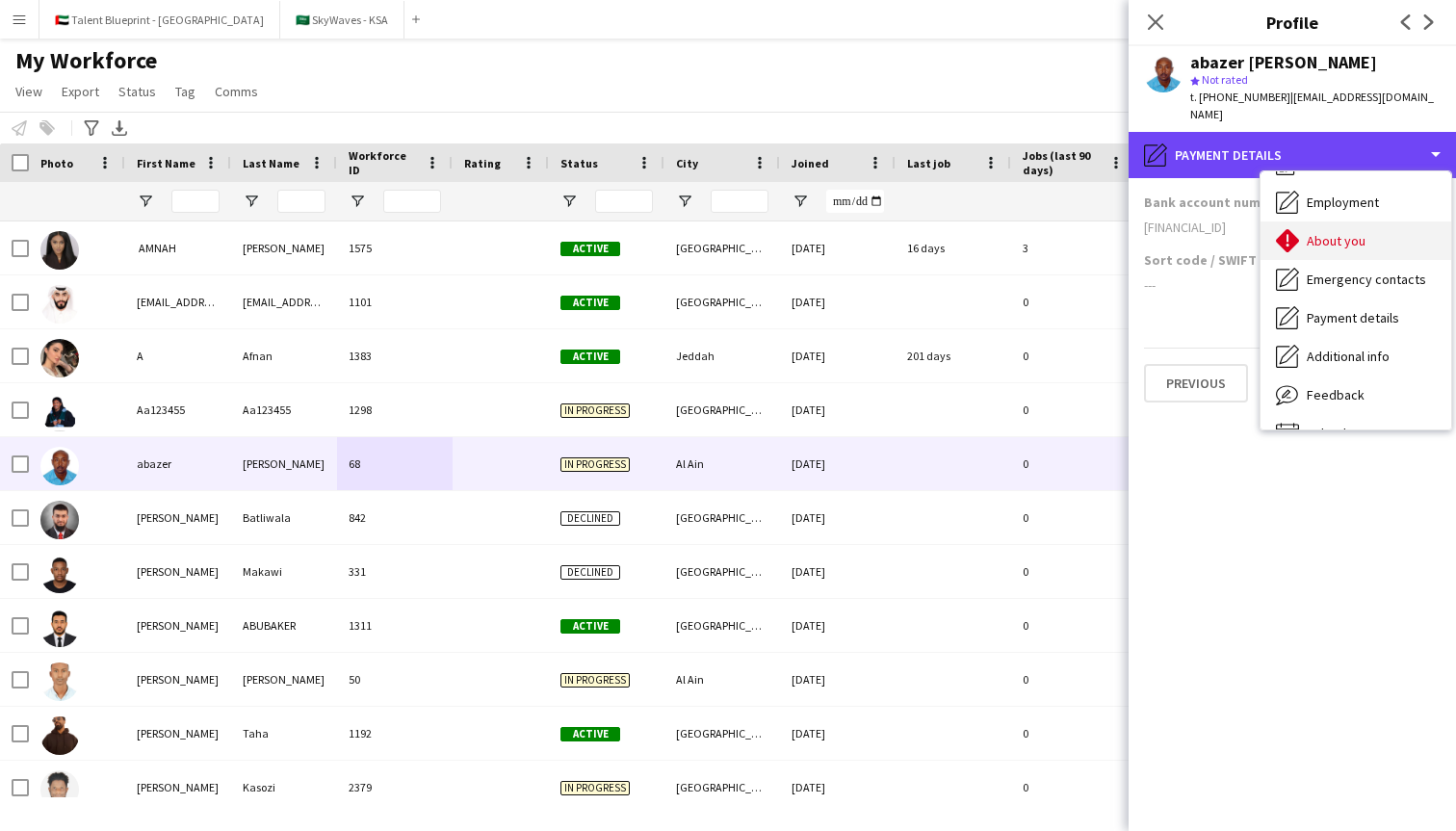
scroll to position [76, 0]
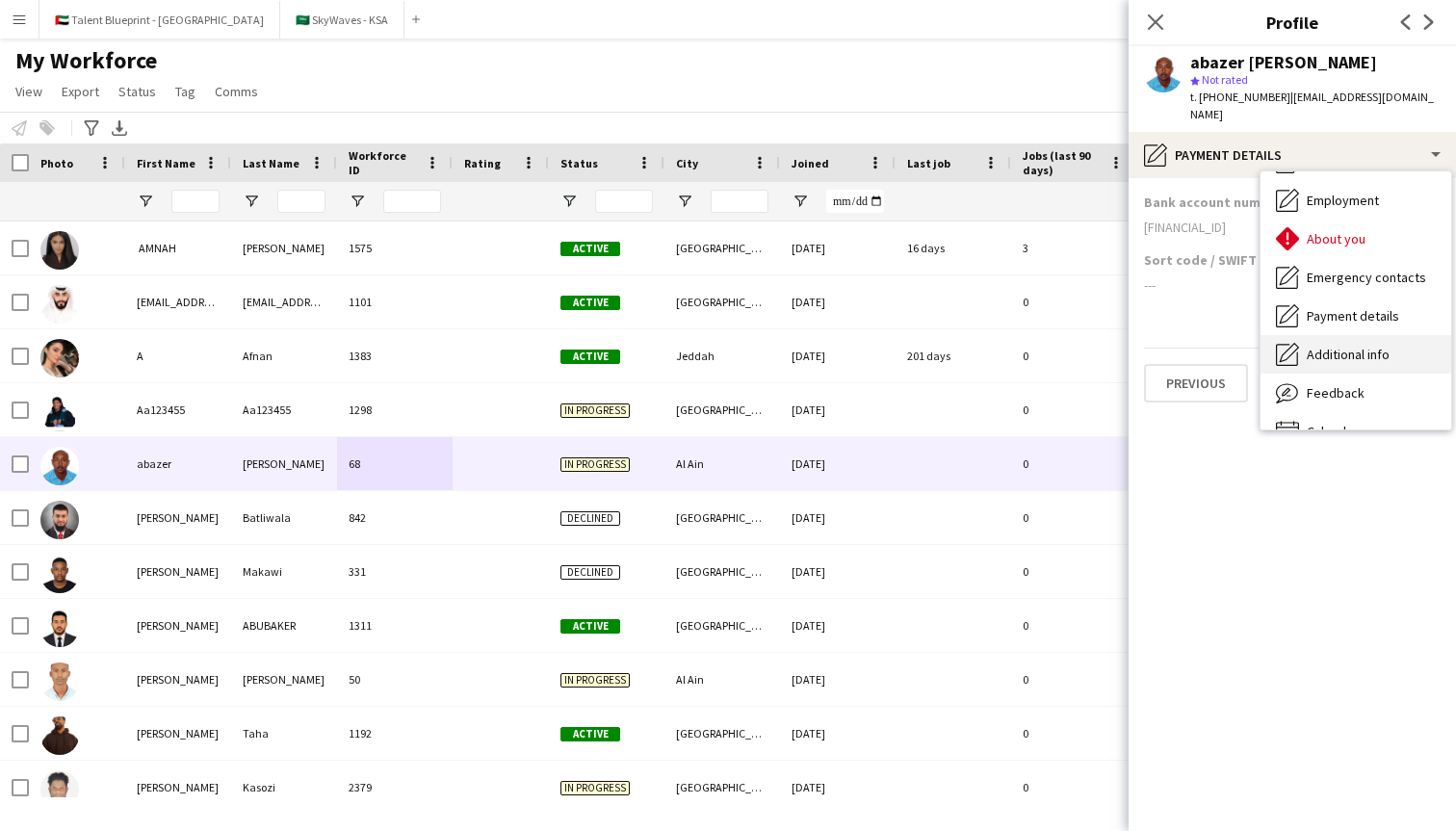
click at [1324, 351] on div "Additional info Additional info" at bounding box center [1356, 354] width 191 height 39
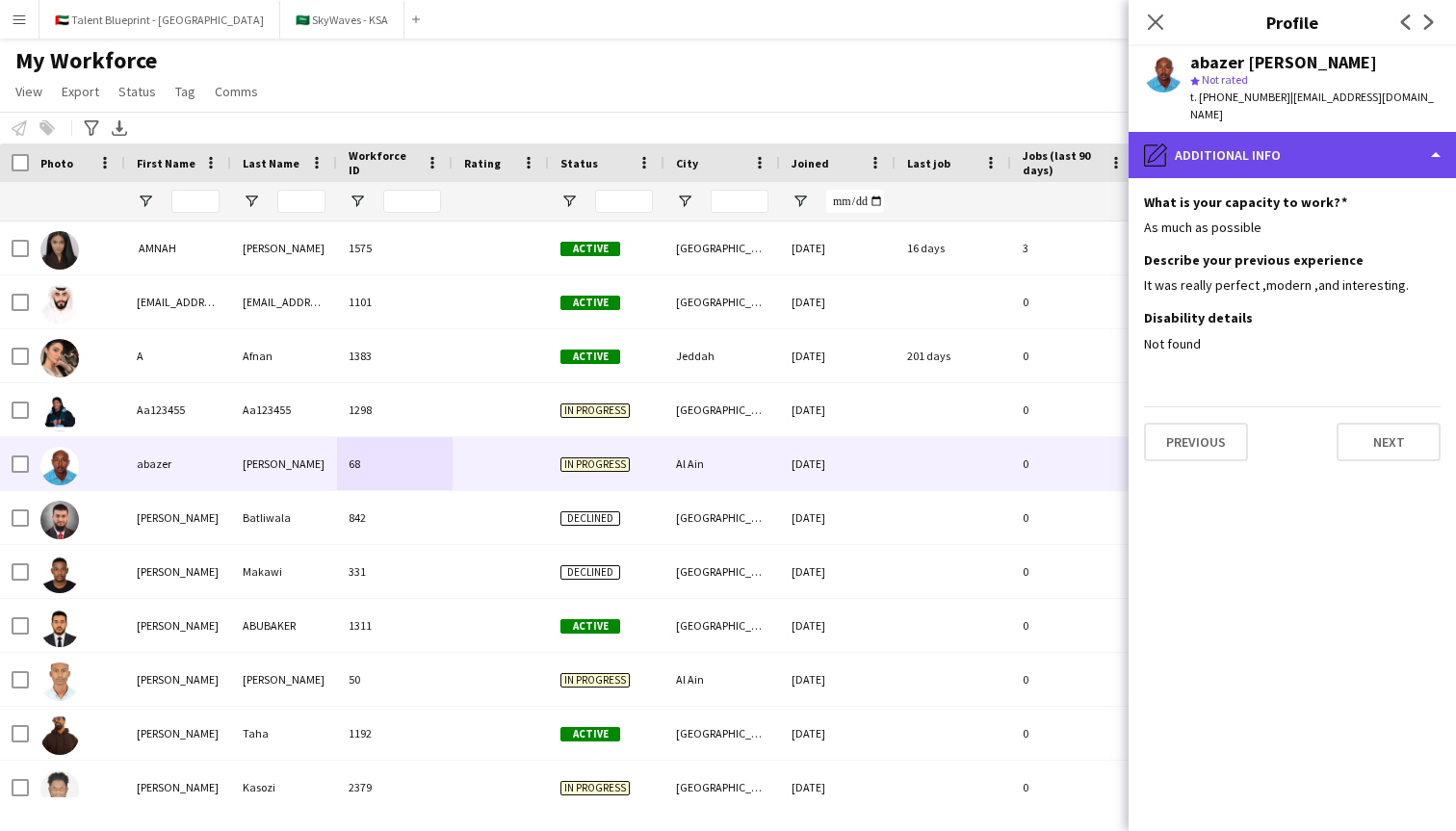
click at [1247, 143] on div "pencil4 Additional info" at bounding box center [1291, 155] width 327 height 46
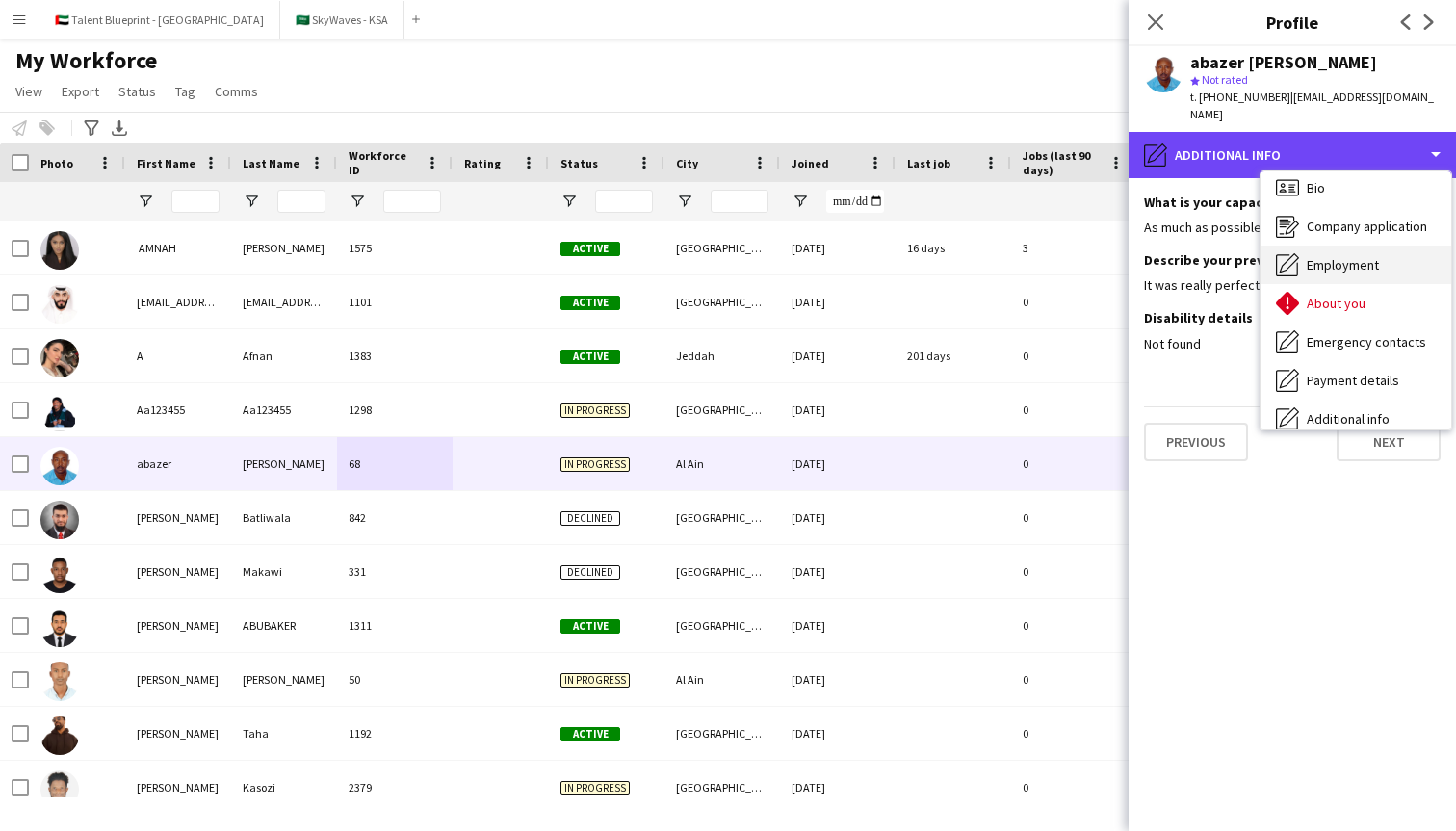
scroll to position [0, 0]
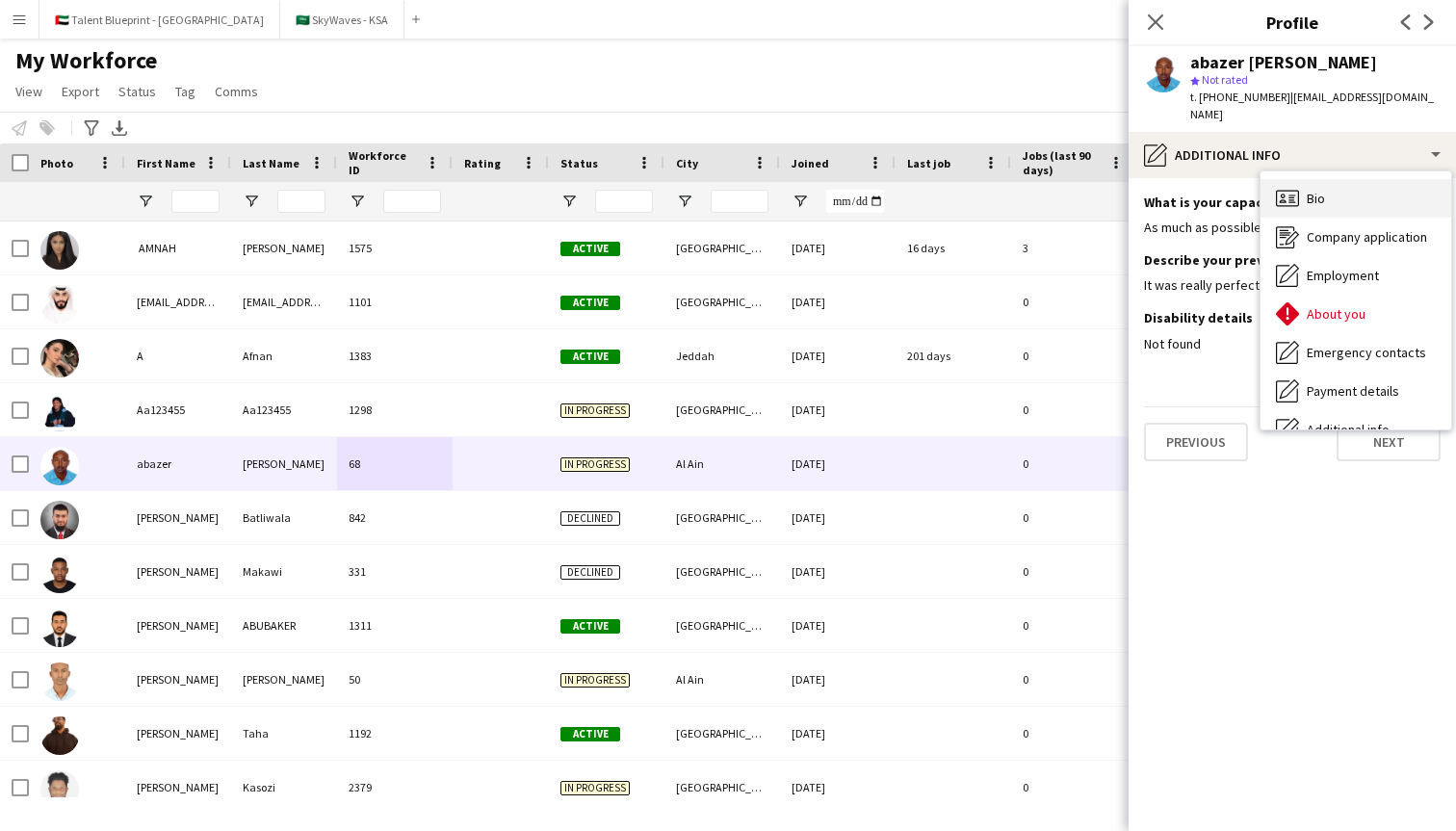
click at [1321, 190] on span "Bio" at bounding box center [1316, 198] width 18 height 17
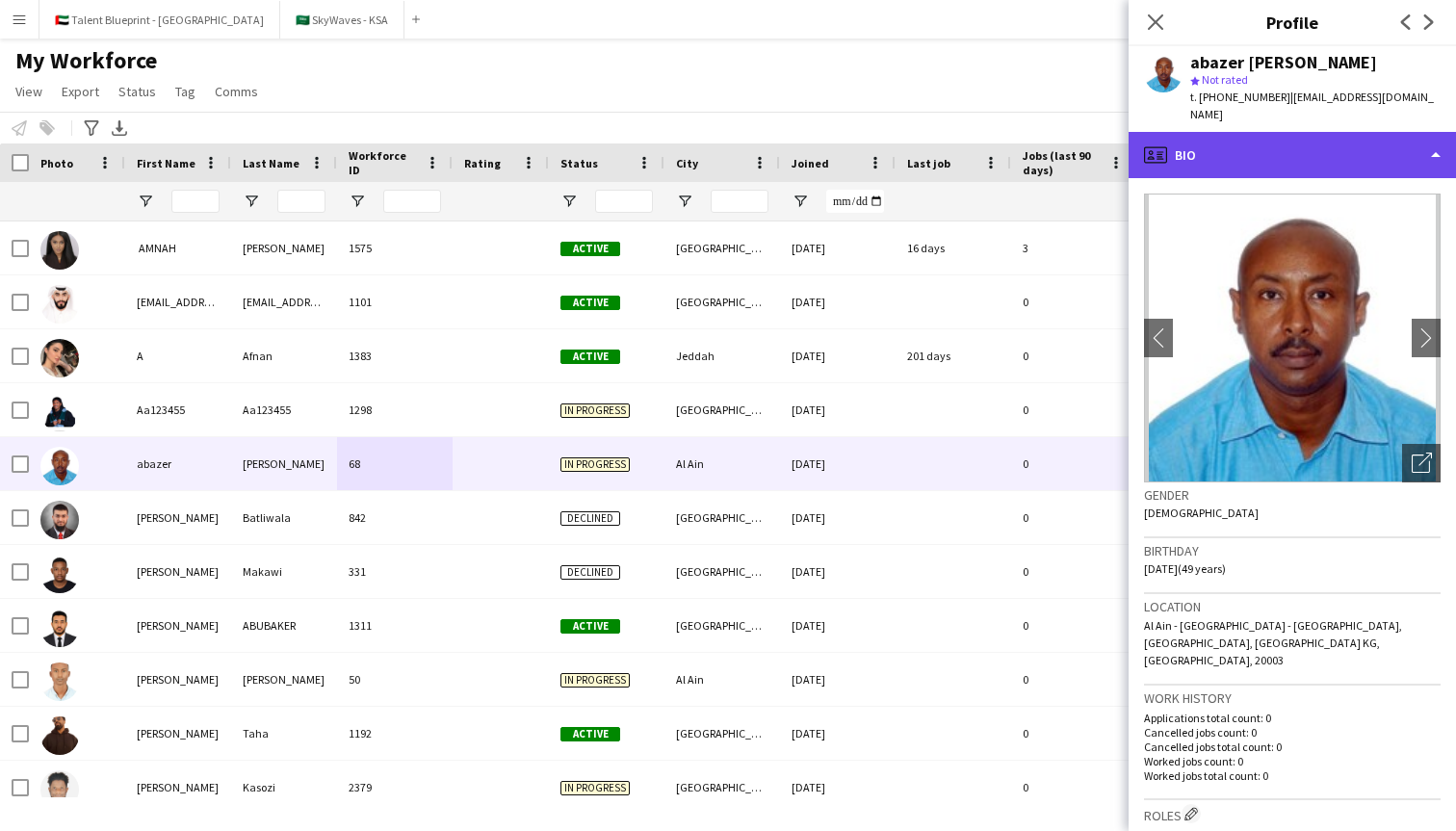
click at [1293, 137] on div "profile Bio" at bounding box center [1291, 155] width 327 height 46
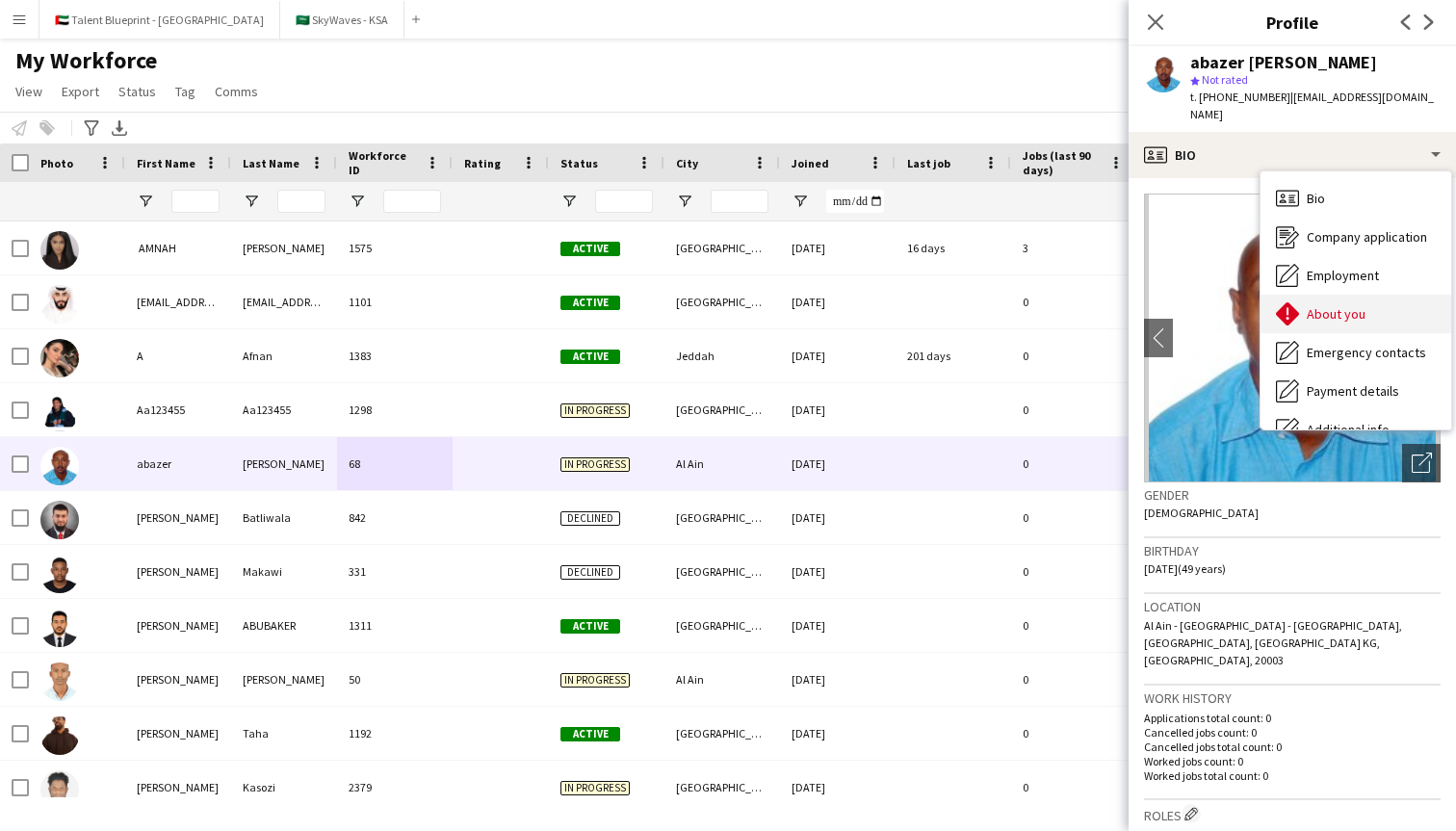
click at [1316, 305] on span "About you" at bounding box center [1336, 313] width 59 height 17
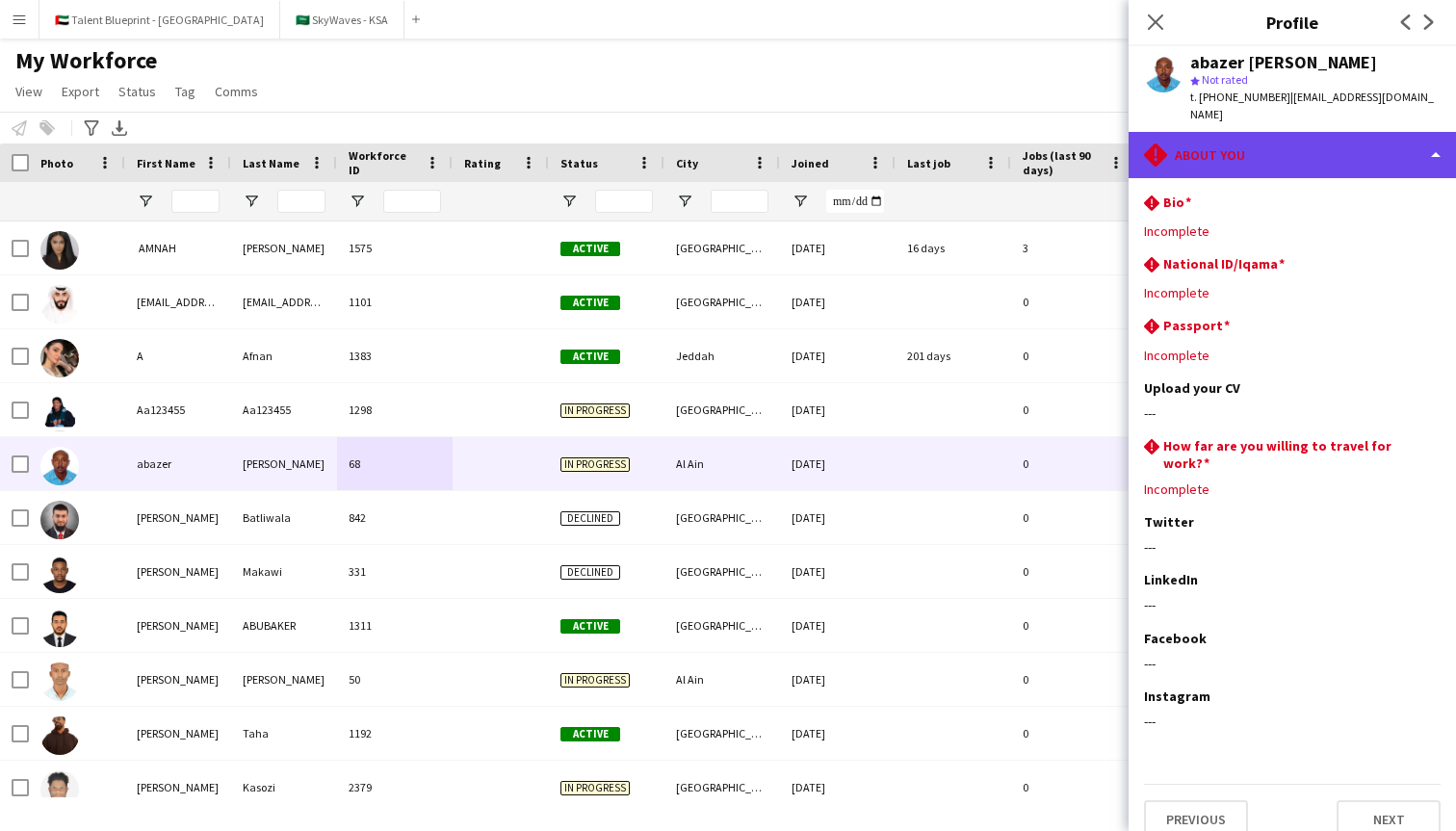
click at [1325, 132] on div "rhombus-alert About you" at bounding box center [1291, 155] width 327 height 46
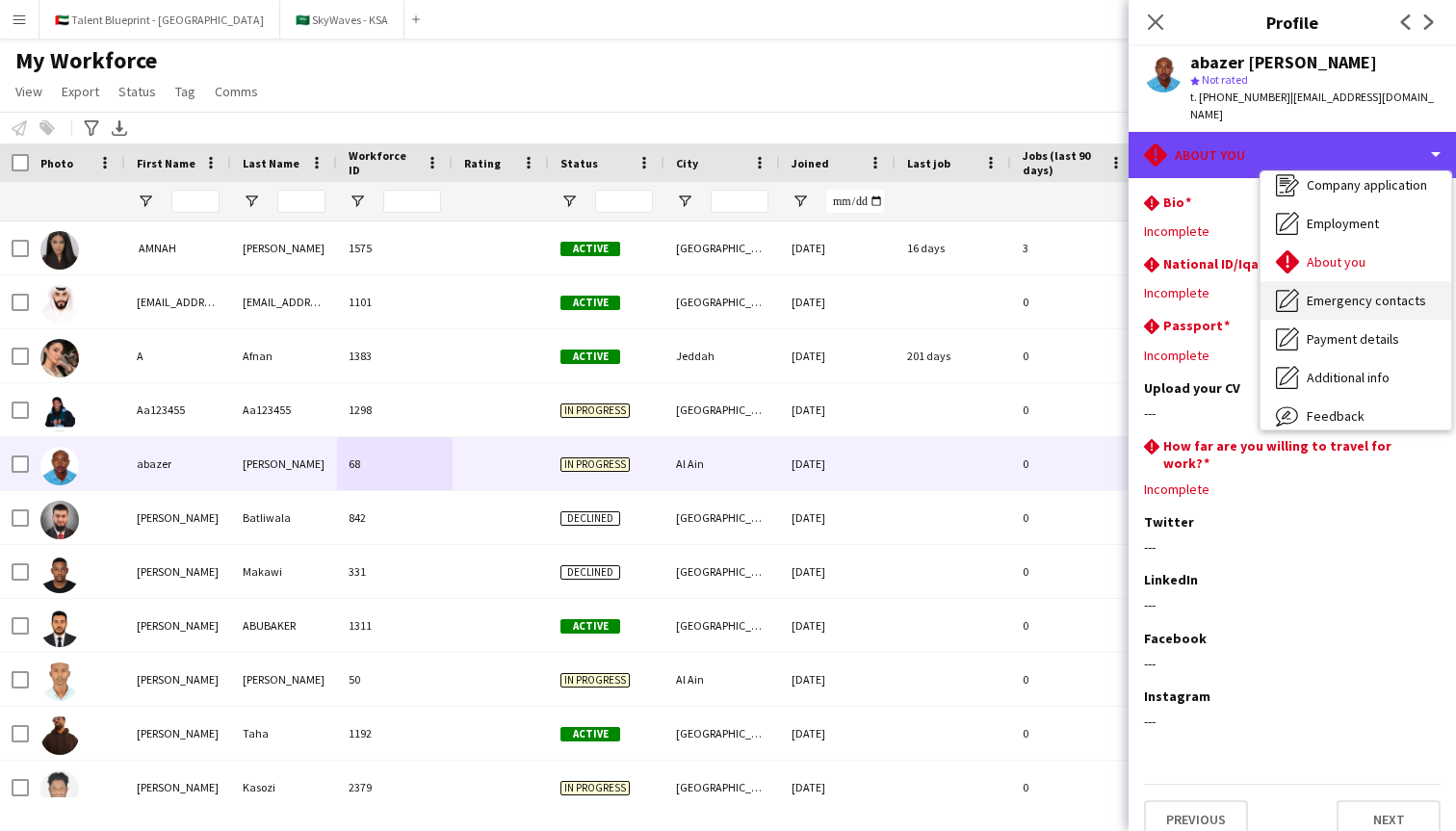
scroll to position [77, 0]
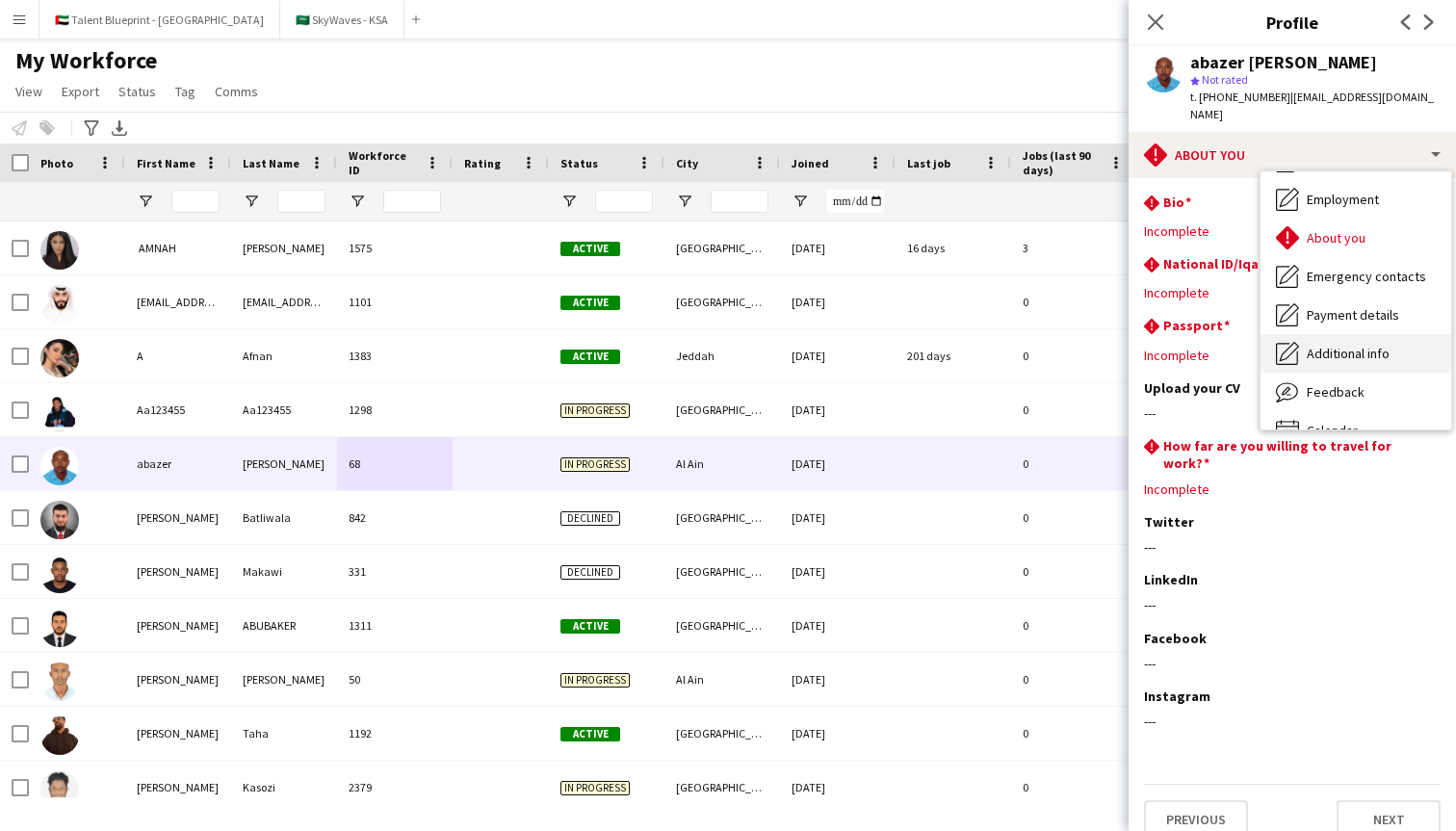
click at [1315, 345] on span "Additional info" at bounding box center [1348, 353] width 82 height 17
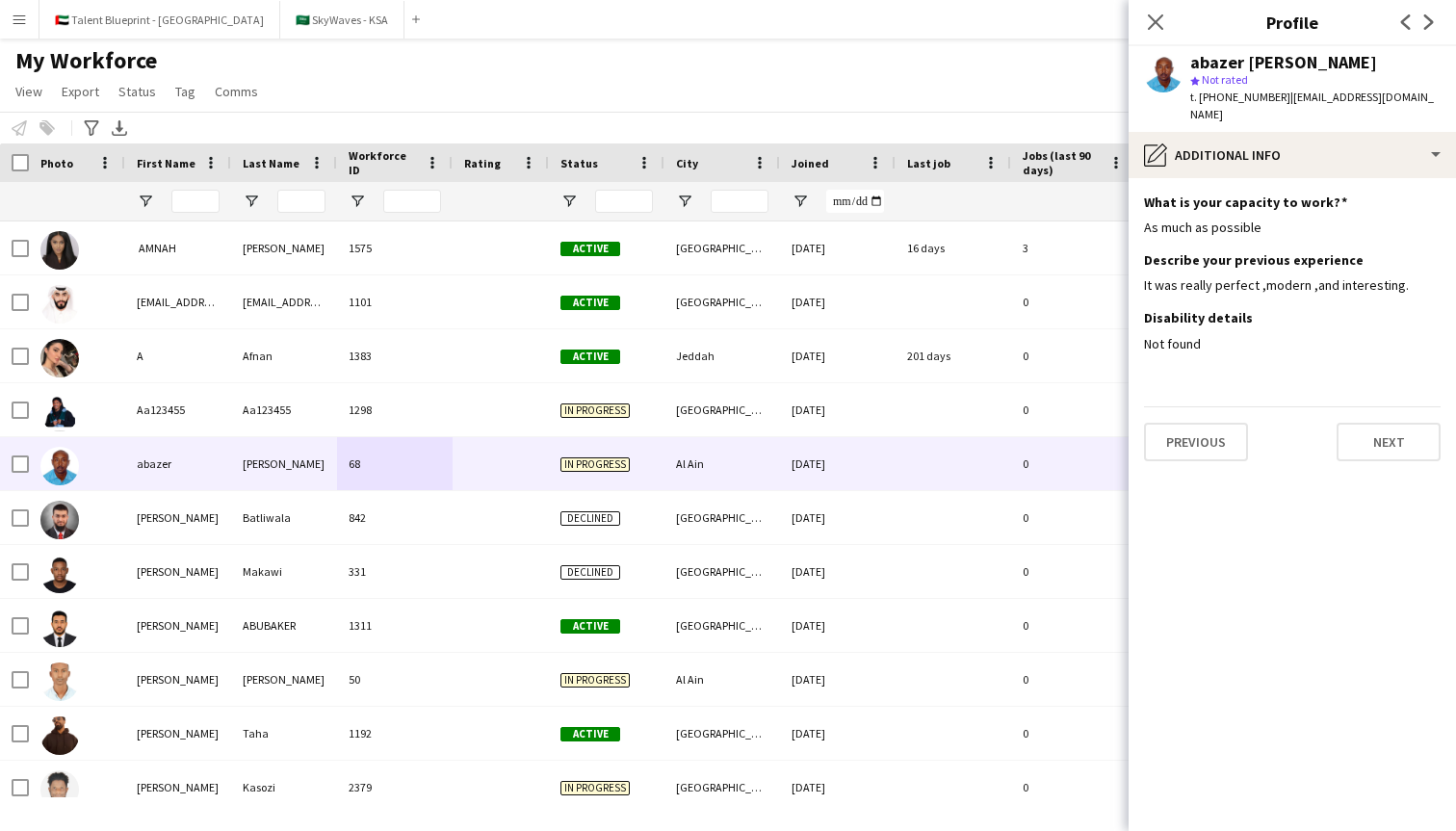
click at [800, 33] on app-navbar "Menu Boards Boards Boards All jobs Status Workforce Workforce My Workforce Recr…" at bounding box center [728, 19] width 1456 height 39
click at [1161, 24] on icon "Close pop-in" at bounding box center [1155, 22] width 18 height 18
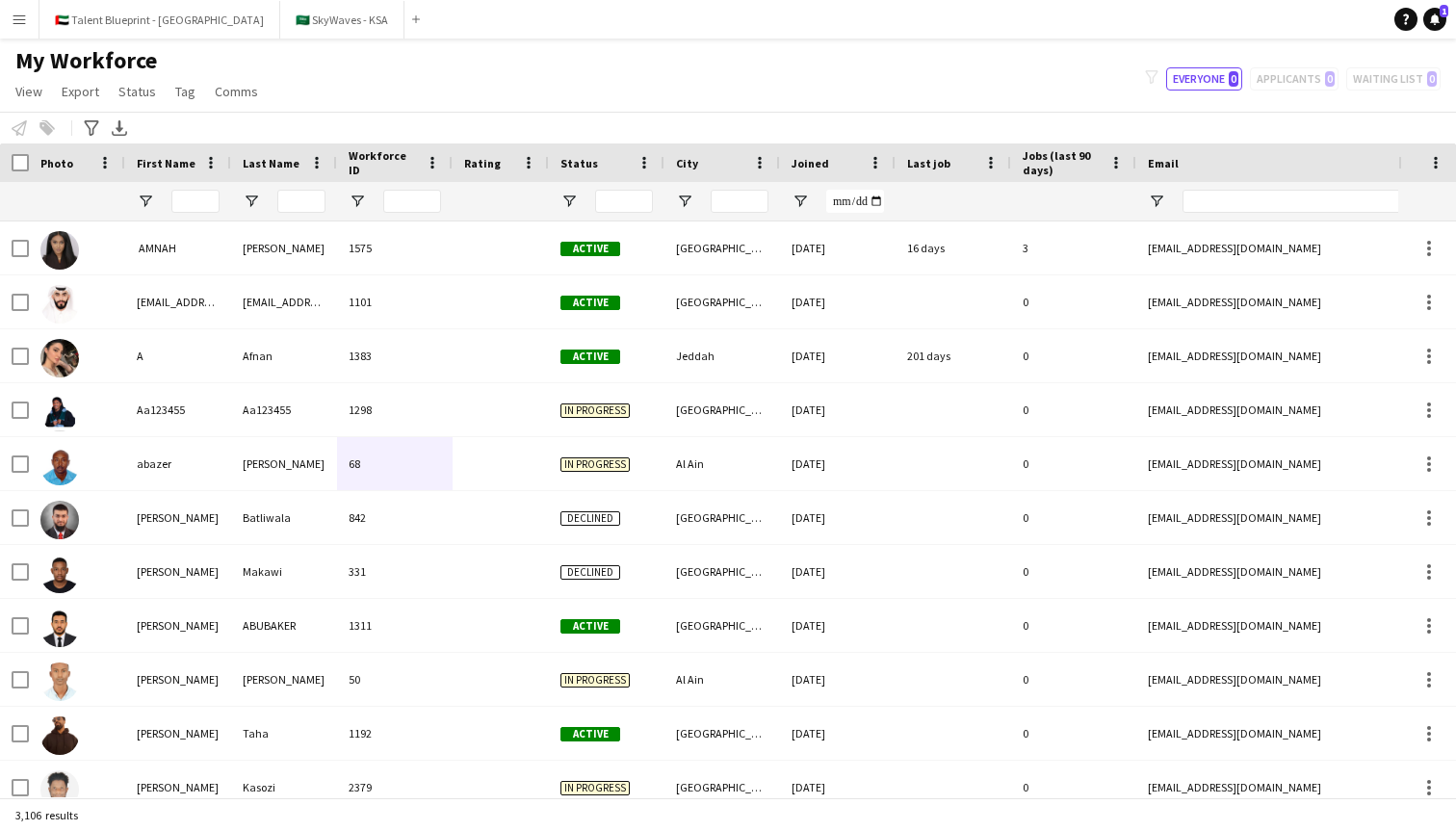
click at [20, 19] on app-icon "Menu" at bounding box center [19, 19] width 15 height 15
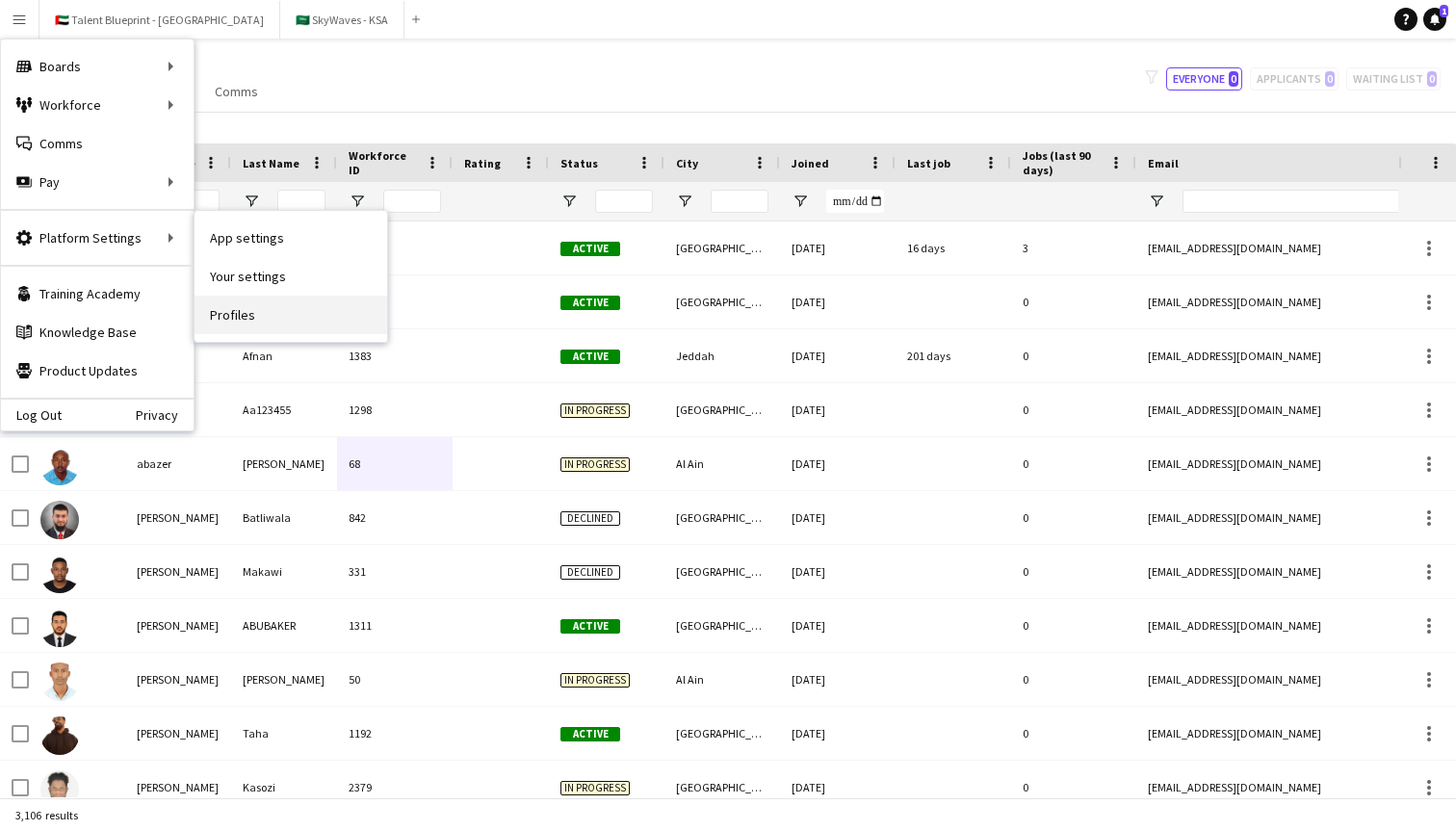
click at [272, 315] on link "Profiles" at bounding box center [291, 314] width 193 height 39
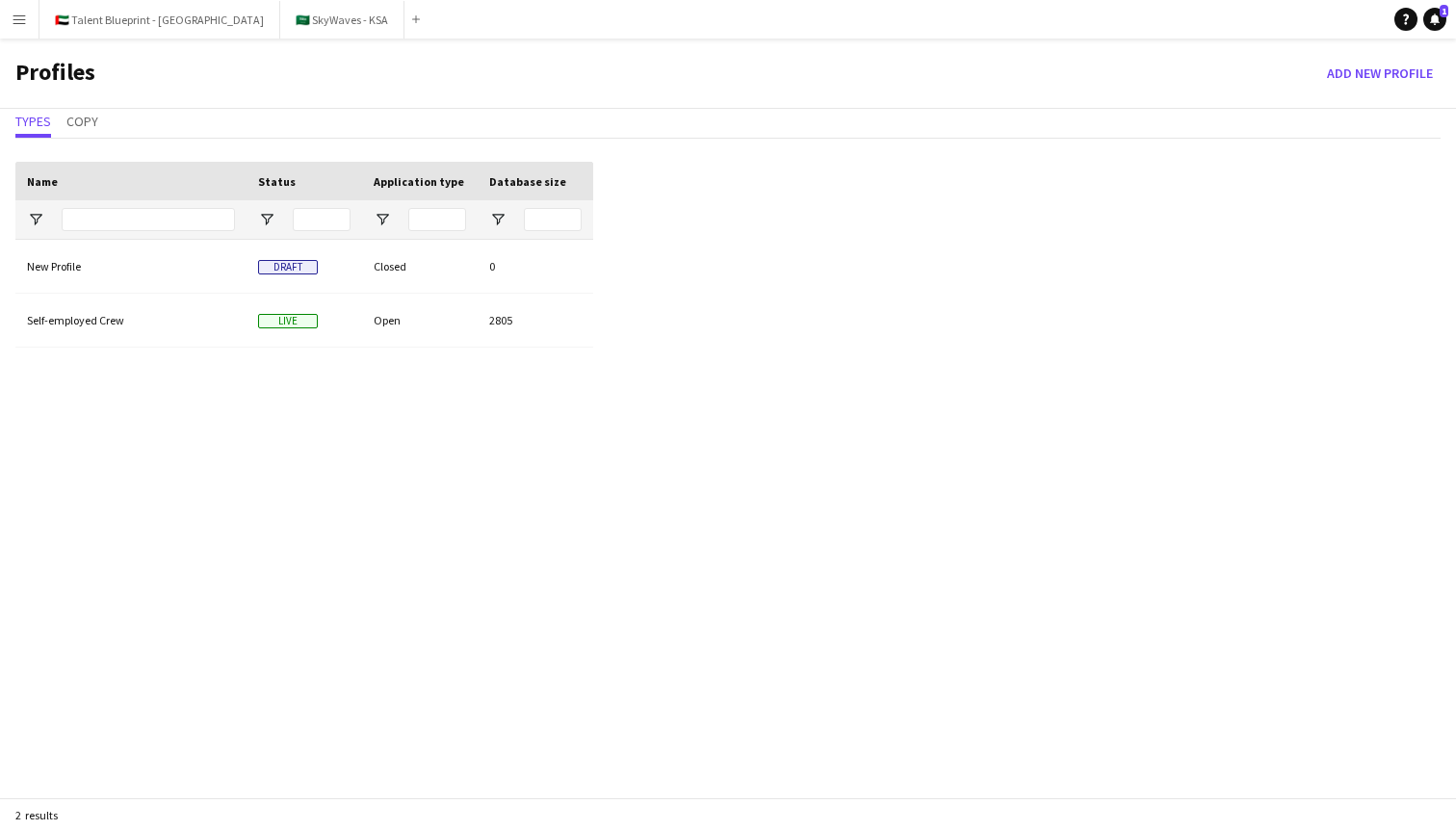
click at [23, 13] on app-icon "Menu" at bounding box center [19, 19] width 15 height 15
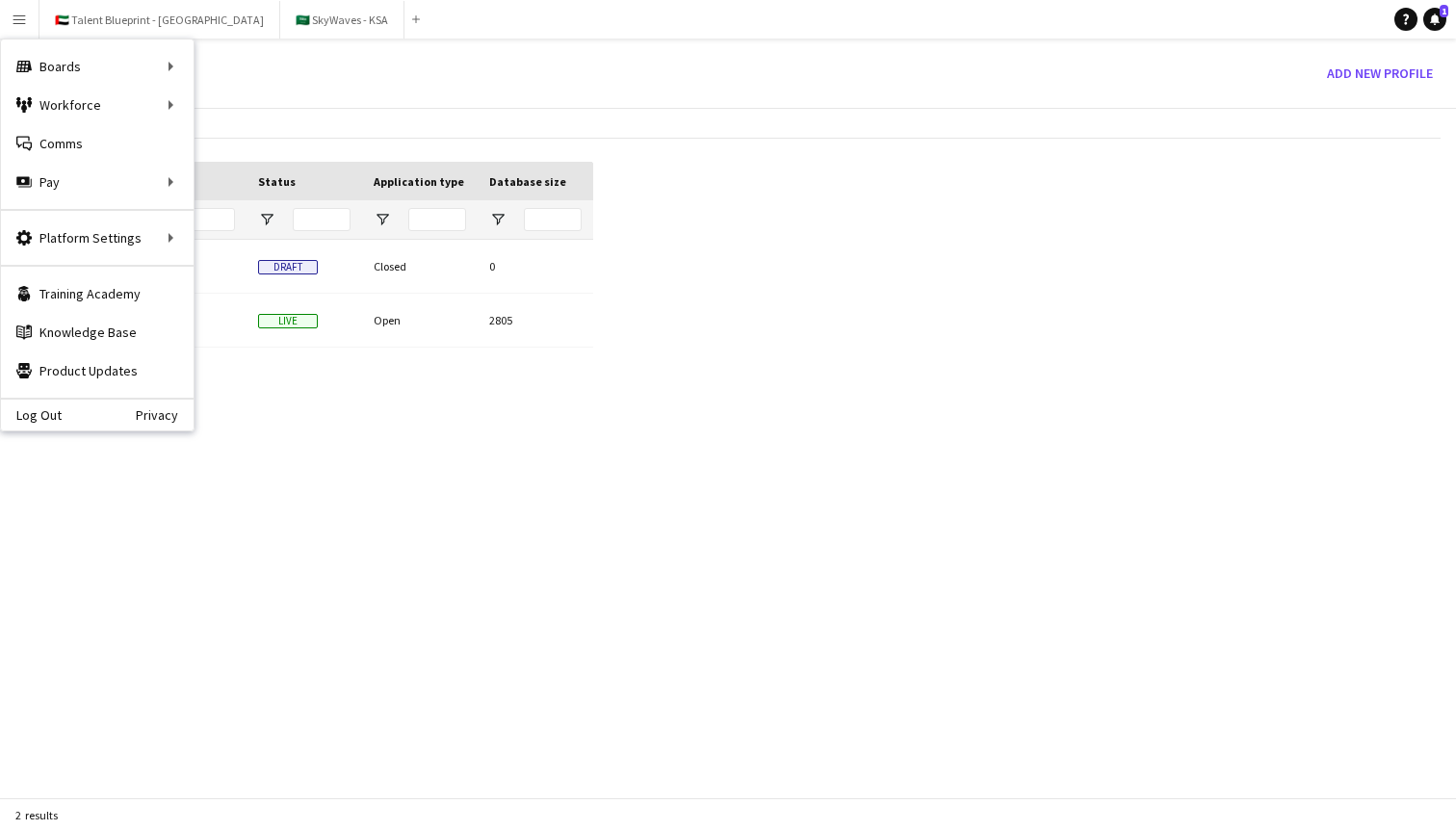
click at [23, 13] on app-icon "Menu" at bounding box center [19, 19] width 15 height 15
click at [960, 692] on div "Drag here to set row groups Drag here to set column labels Name Status Applicat…" at bounding box center [728, 499] width 1456 height 707
